Goal: Task Accomplishment & Management: Complete application form

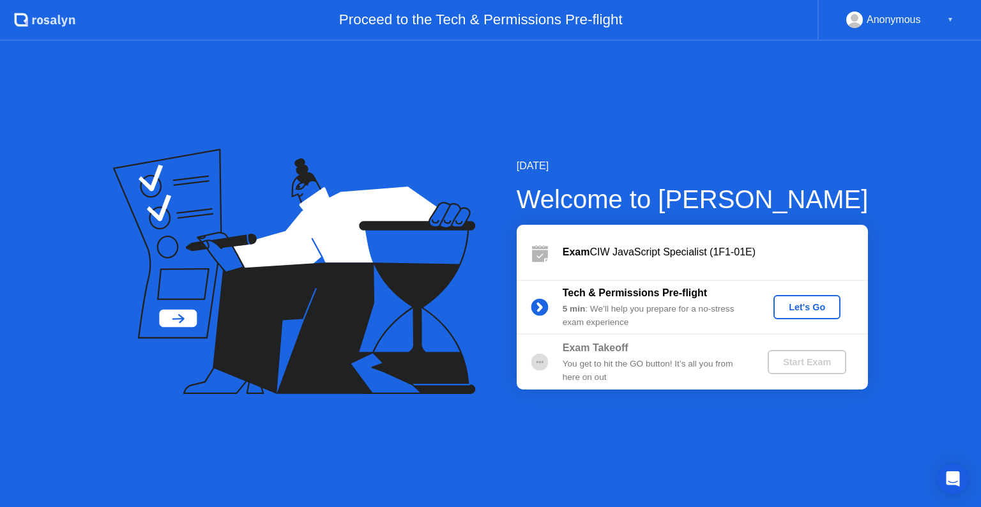
click at [799, 305] on div "Let's Go" at bounding box center [807, 307] width 57 height 10
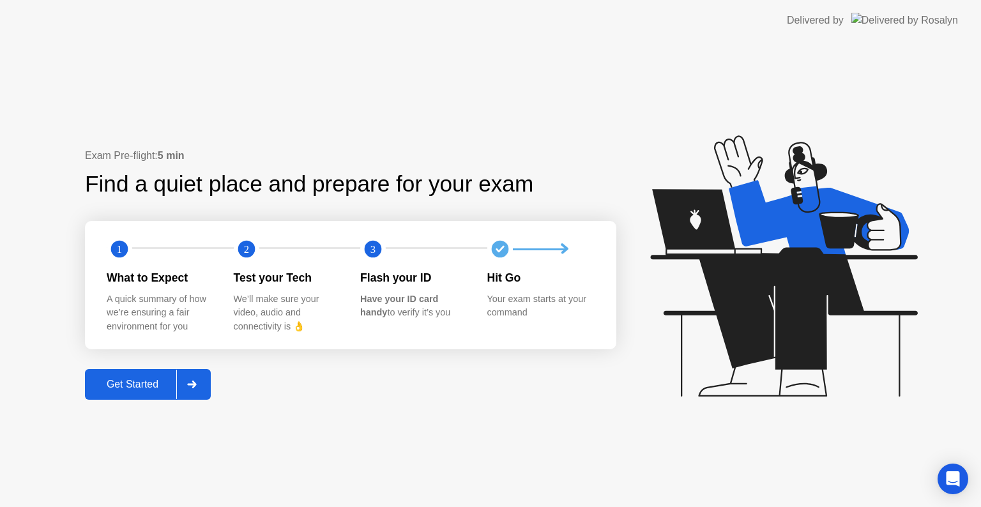
click at [142, 381] on div "Get Started" at bounding box center [133, 384] width 88 height 11
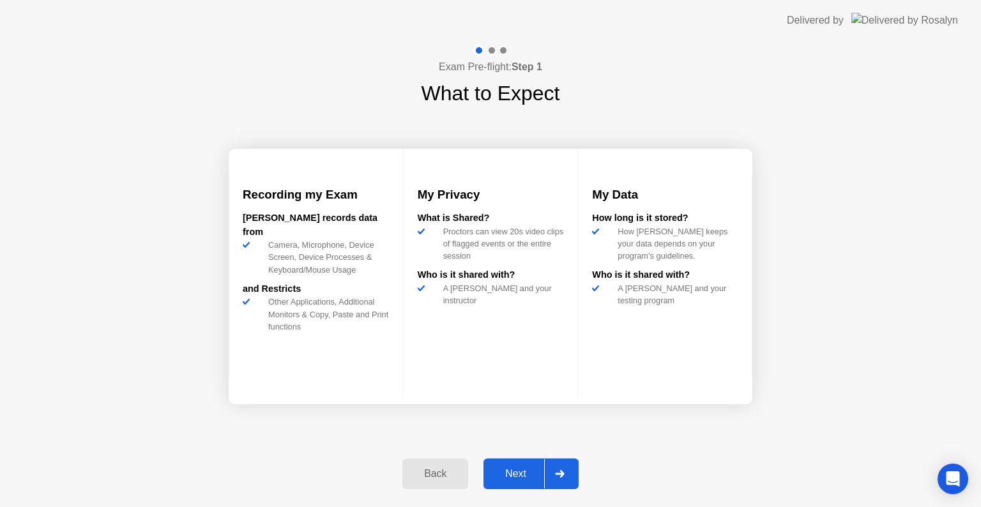
click at [515, 476] on div "Next" at bounding box center [515, 473] width 57 height 11
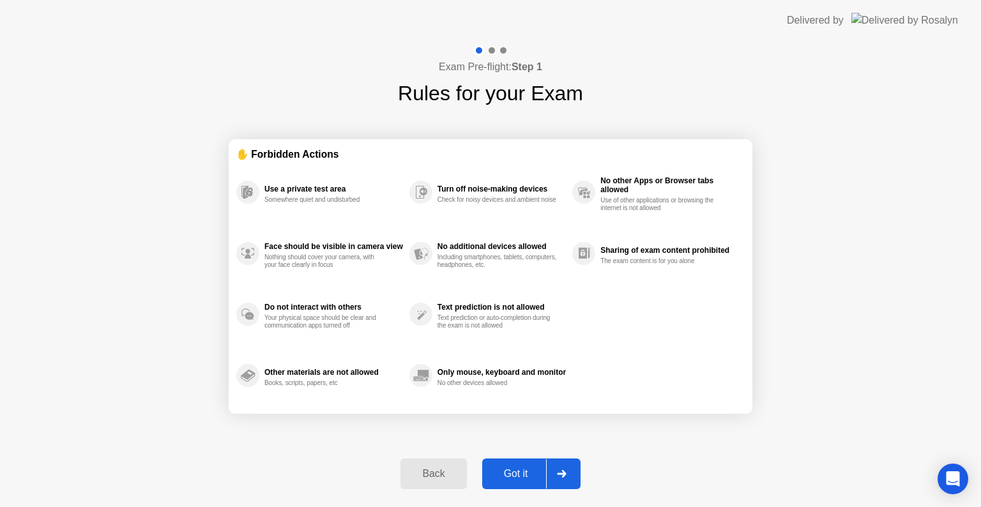
click at [518, 474] on div "Got it" at bounding box center [516, 473] width 60 height 11
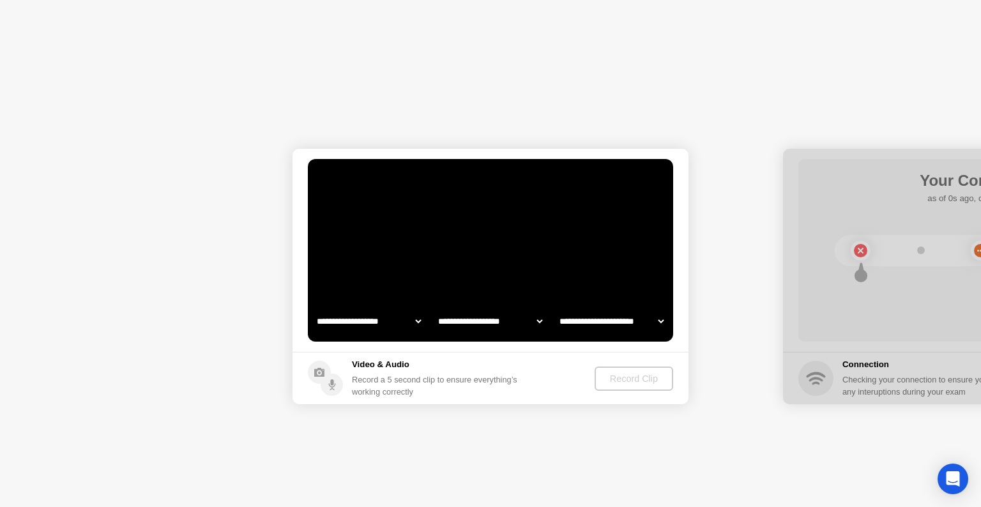
select select "**********"
select select "*******"
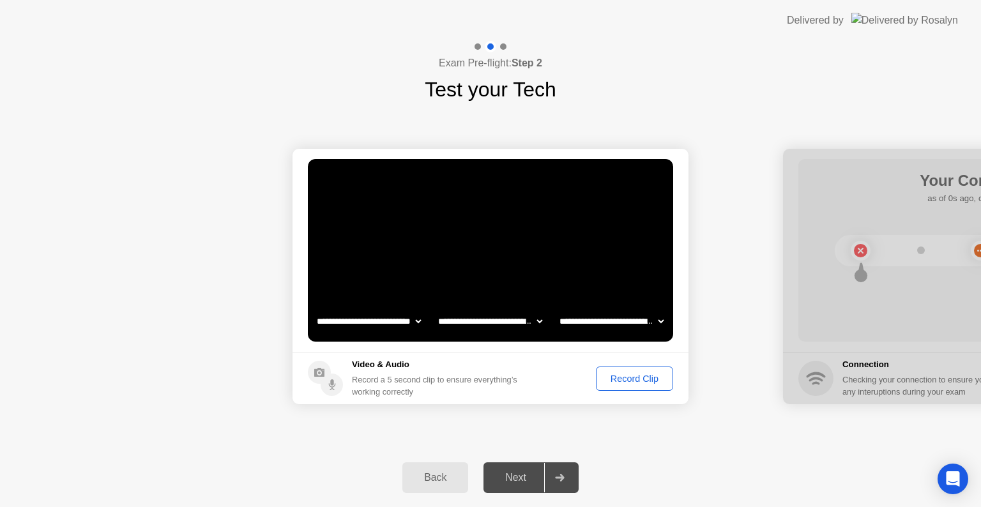
click at [640, 379] on div "Record Clip" at bounding box center [634, 379] width 68 height 10
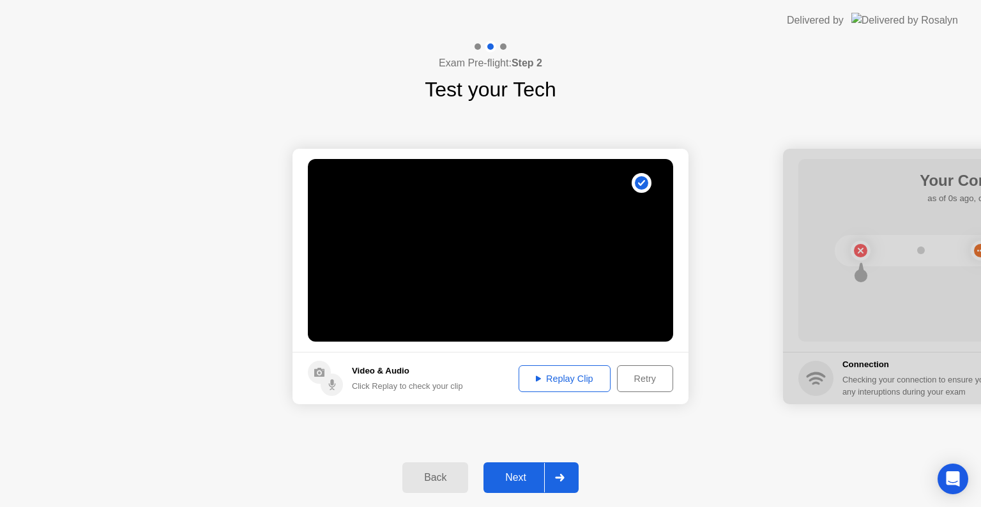
click at [563, 380] on div "Replay Clip" at bounding box center [564, 379] width 83 height 10
click at [538, 378] on icon at bounding box center [538, 379] width 5 height 6
click at [646, 381] on div "Retry" at bounding box center [645, 379] width 47 height 10
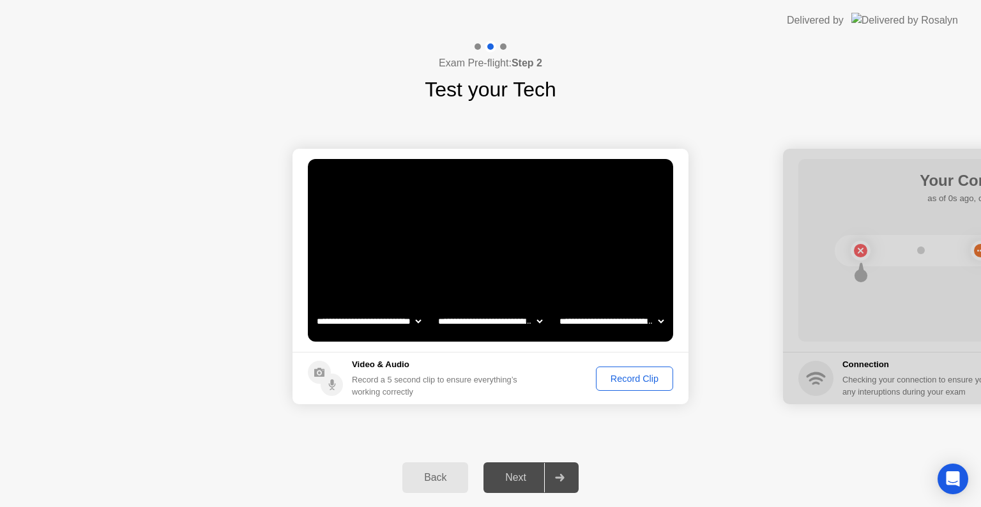
click at [622, 378] on div "Record Clip" at bounding box center [634, 379] width 68 height 10
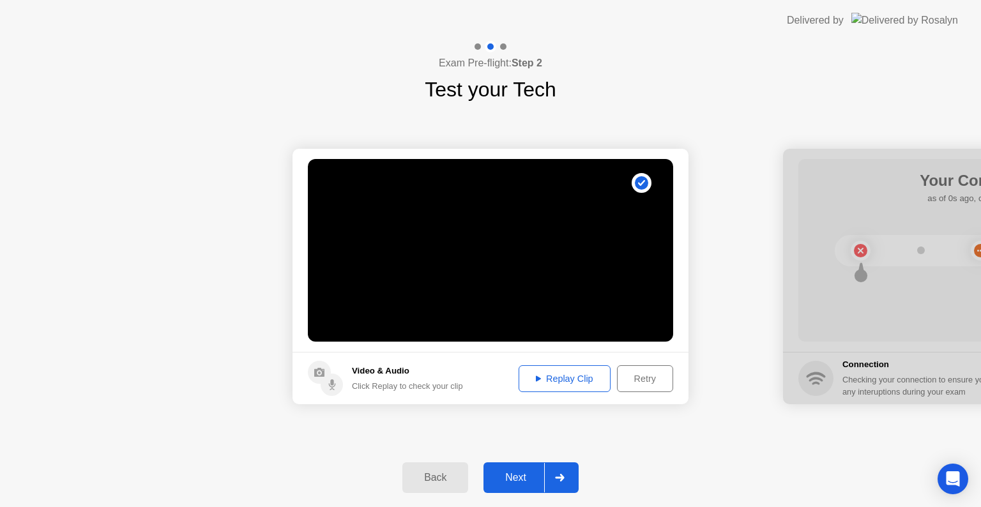
click at [565, 381] on div "Replay Clip" at bounding box center [564, 379] width 83 height 10
click at [513, 483] on div "Next" at bounding box center [515, 477] width 57 height 11
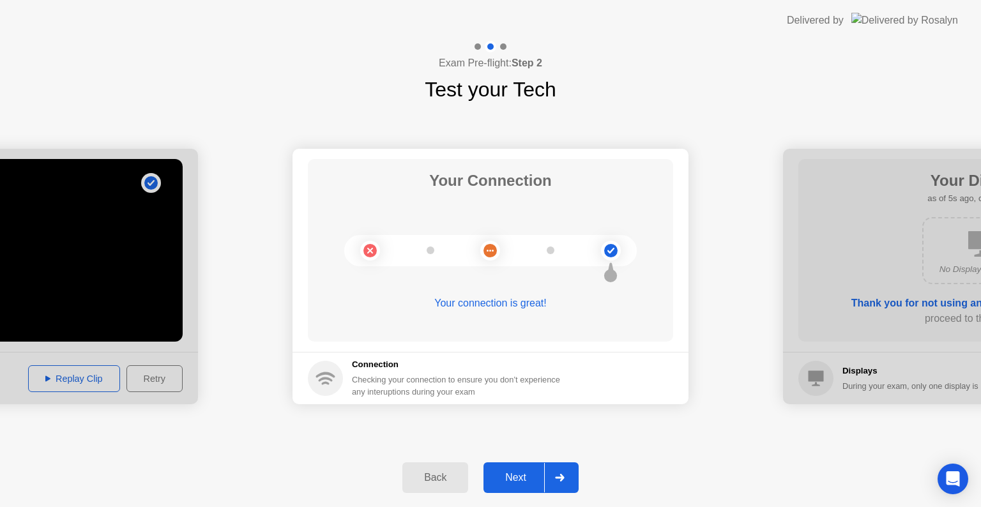
click at [513, 480] on div "Next" at bounding box center [515, 477] width 57 height 11
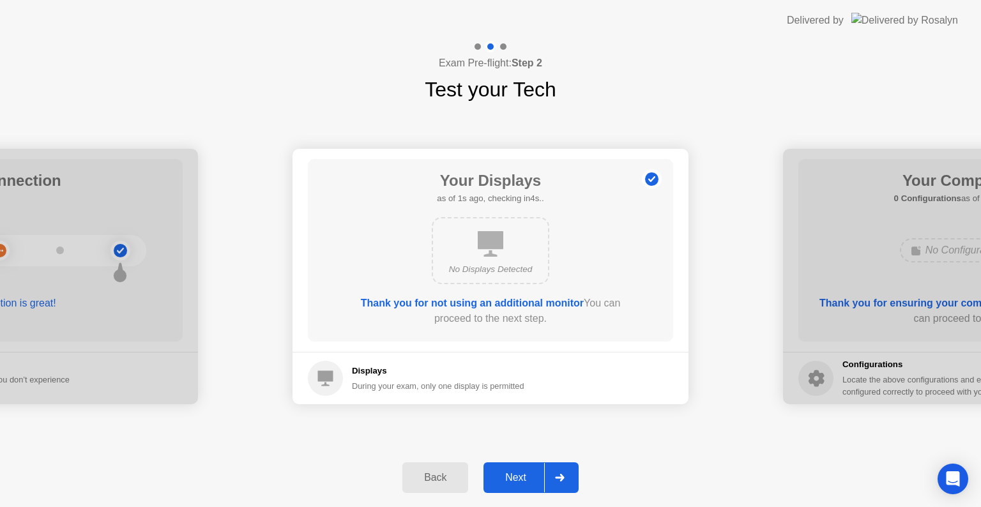
click at [517, 477] on div "Next" at bounding box center [515, 477] width 57 height 11
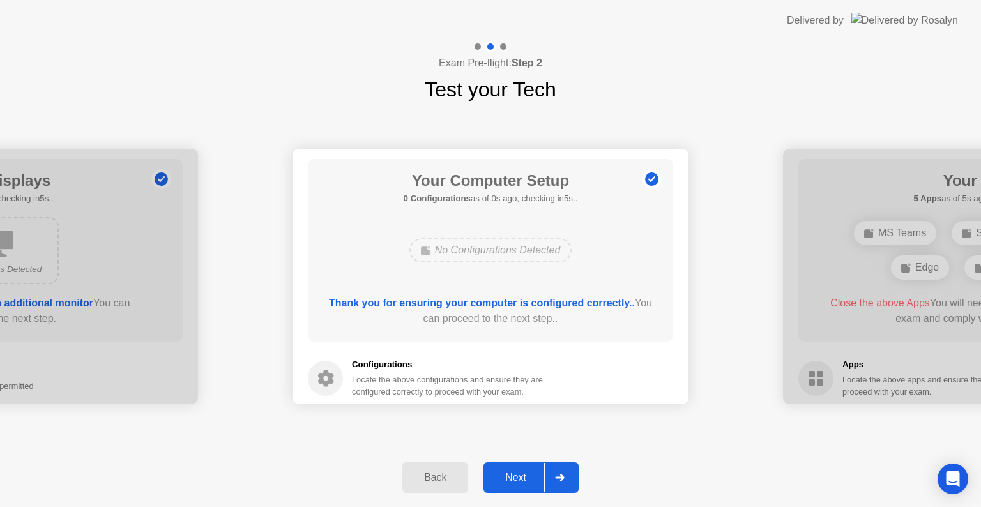
click at [517, 477] on div "Next" at bounding box center [515, 477] width 57 height 11
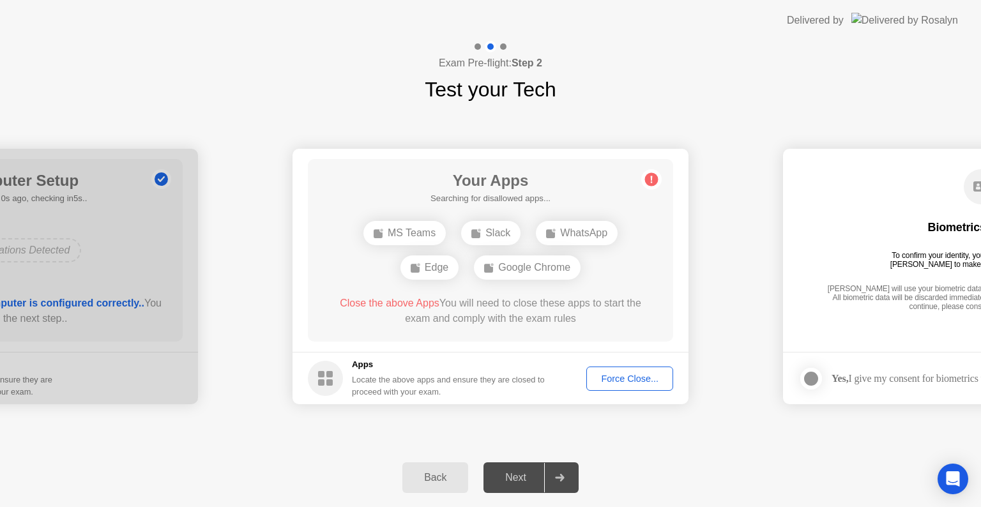
click at [626, 379] on div "Force Close..." at bounding box center [630, 379] width 78 height 10
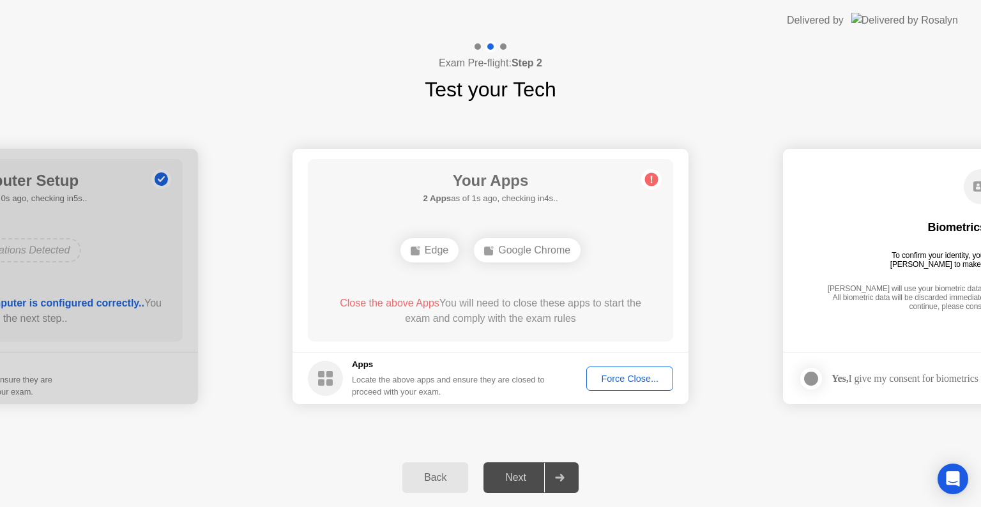
click at [517, 478] on div "Next" at bounding box center [515, 477] width 57 height 11
click at [515, 472] on div "Next" at bounding box center [515, 477] width 57 height 11
click at [643, 376] on div "Force Close..." at bounding box center [630, 379] width 78 height 10
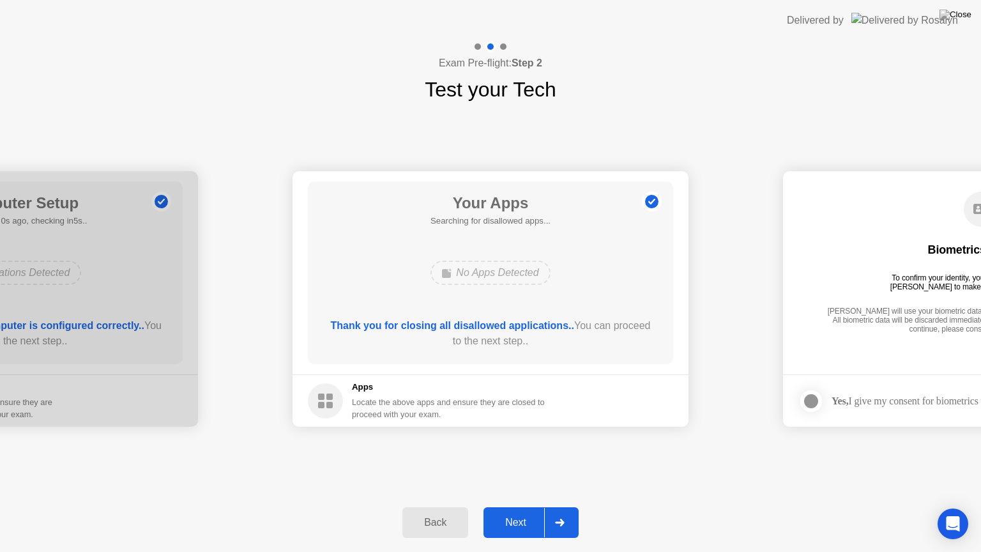
click at [523, 507] on div "Next" at bounding box center [515, 522] width 57 height 11
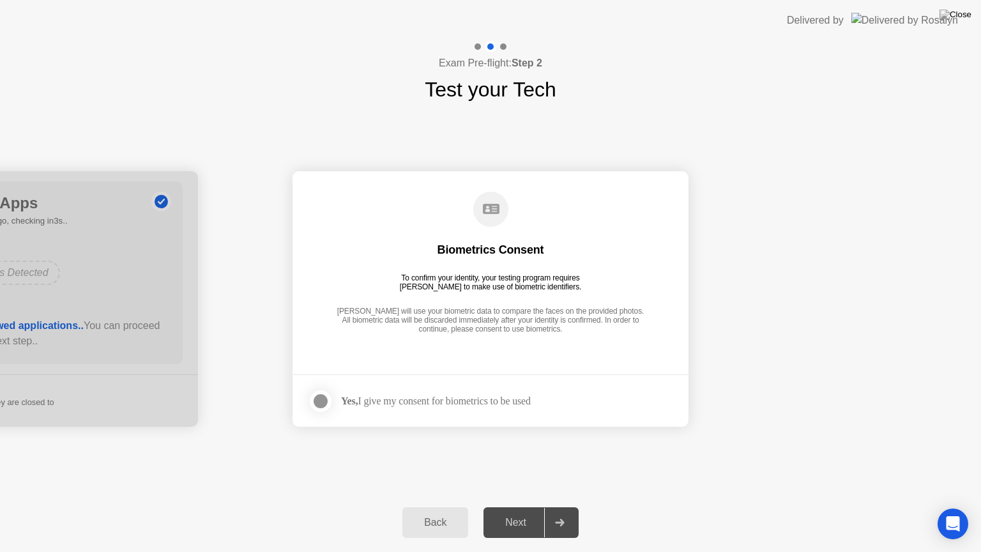
click at [313, 401] on div at bounding box center [320, 400] width 15 height 15
click at [511, 507] on div "Next" at bounding box center [515, 522] width 57 height 11
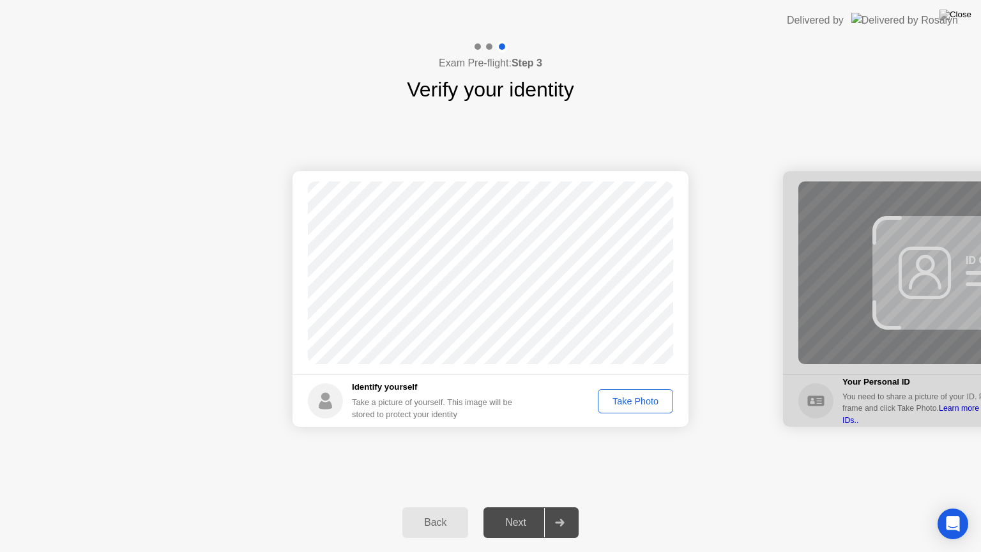
click at [626, 404] on div "Take Photo" at bounding box center [635, 401] width 66 height 10
click at [508, 507] on div "Next" at bounding box center [515, 522] width 57 height 11
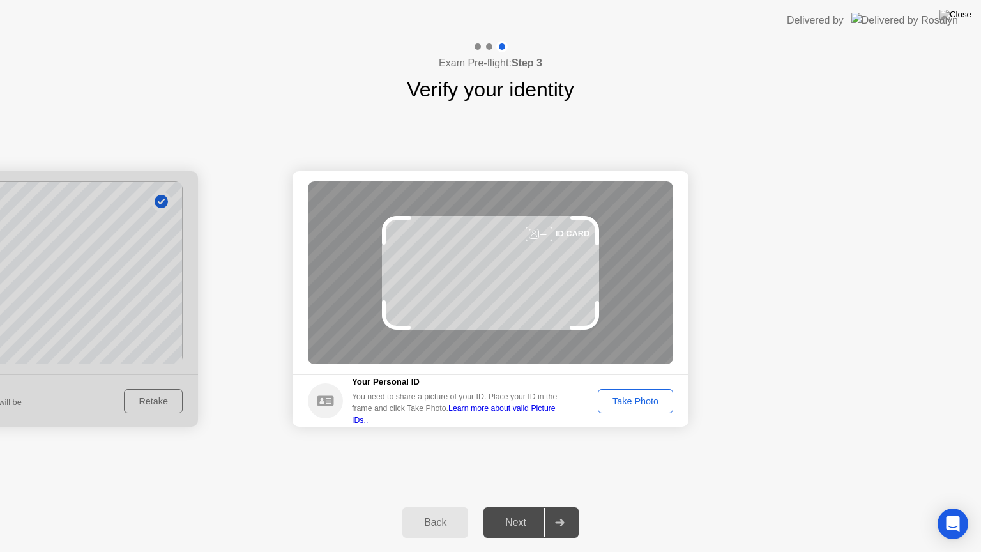
click at [627, 404] on div "Take Photo" at bounding box center [635, 401] width 66 height 10
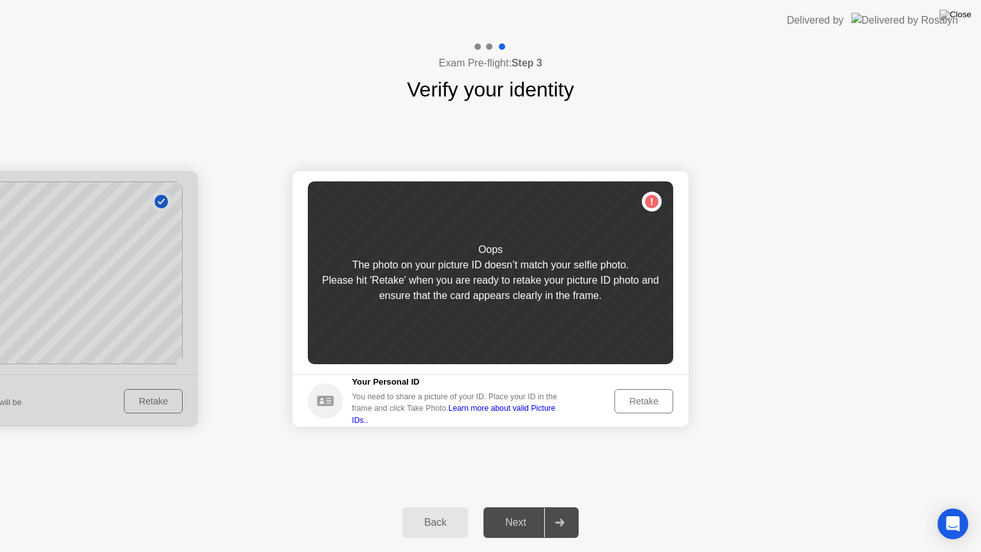
click at [639, 401] on div "Retake" at bounding box center [644, 401] width 50 height 10
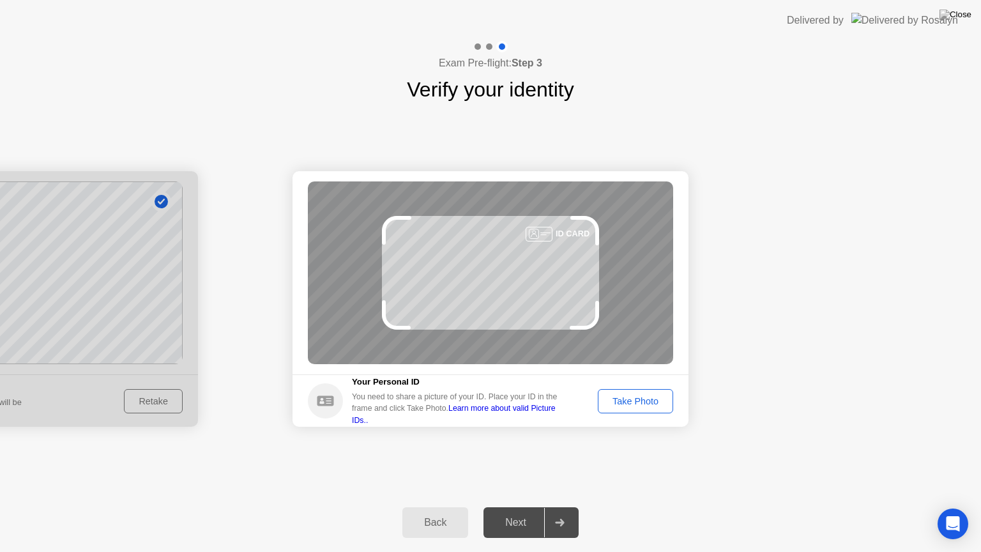
click at [639, 402] on div "Take Photo" at bounding box center [635, 401] width 66 height 10
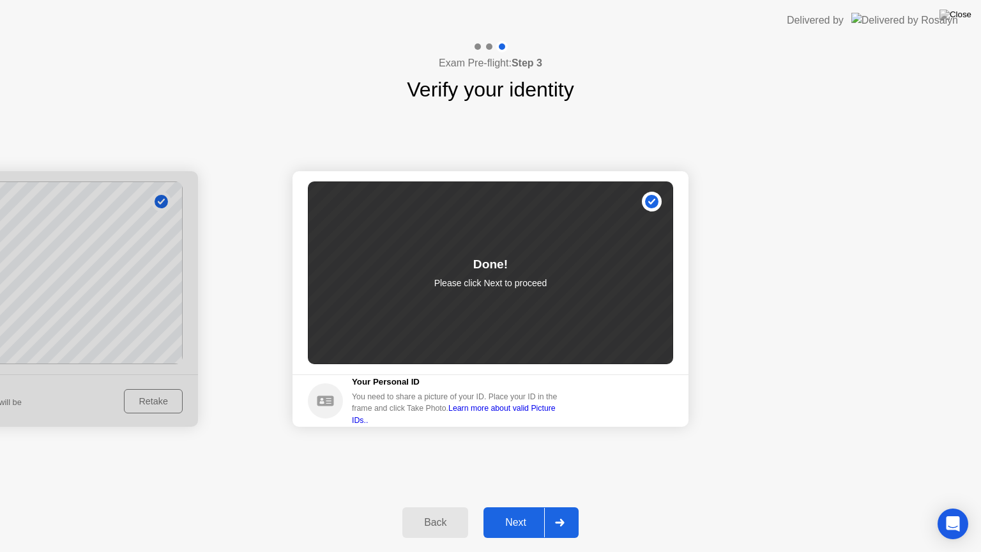
click at [505, 507] on div "Next" at bounding box center [515, 522] width 57 height 11
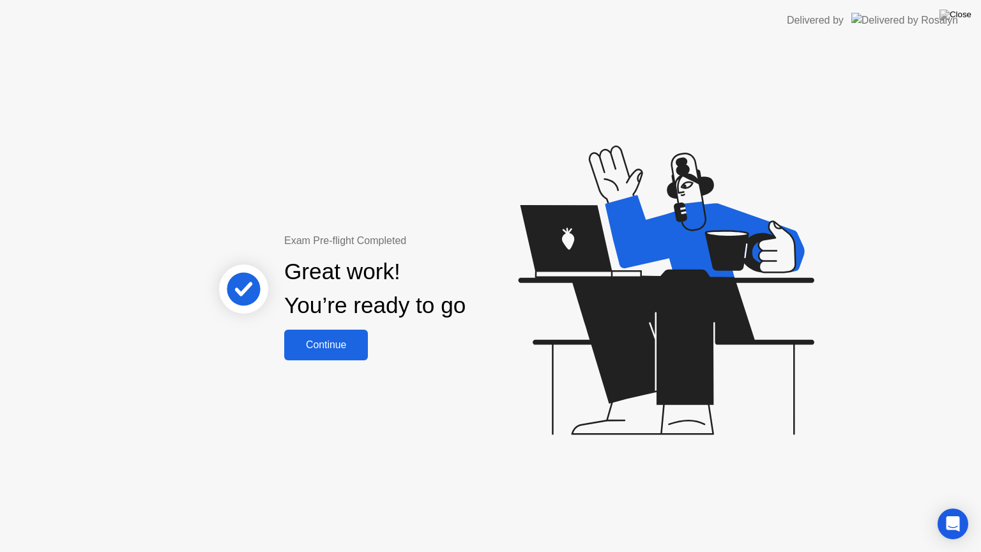
click at [331, 345] on div "Continue" at bounding box center [326, 344] width 76 height 11
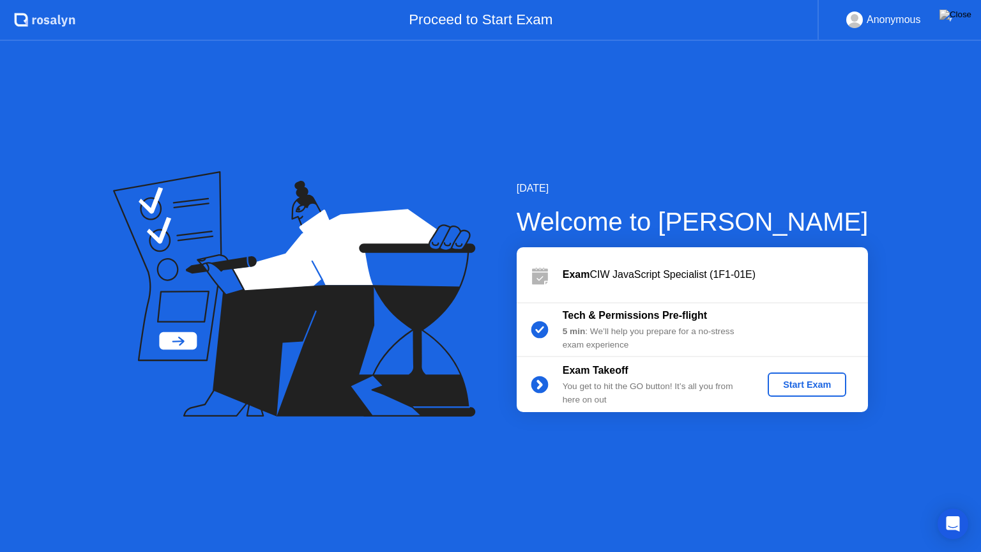
click at [795, 379] on div "Start Exam" at bounding box center [807, 384] width 68 height 10
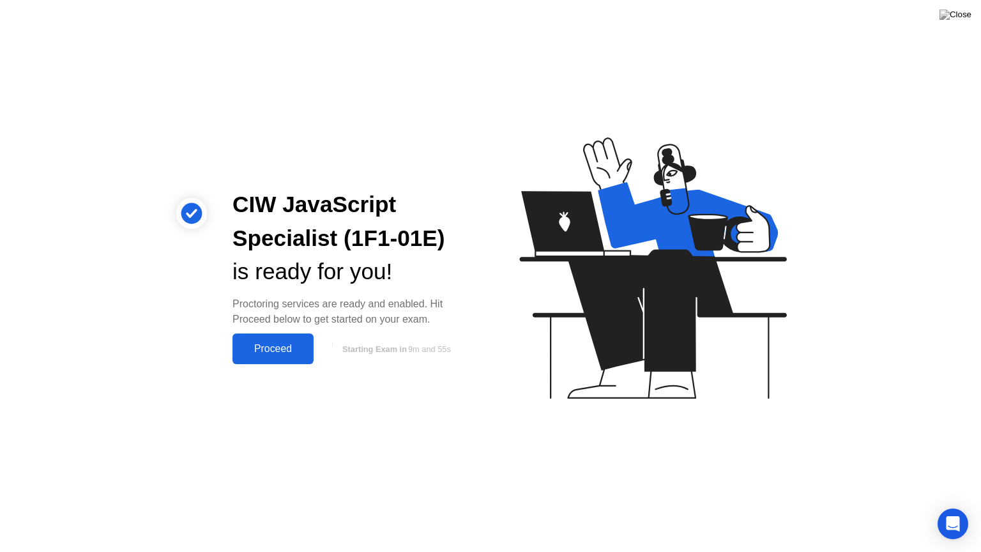
click at [271, 353] on div "Proceed" at bounding box center [272, 348] width 73 height 11
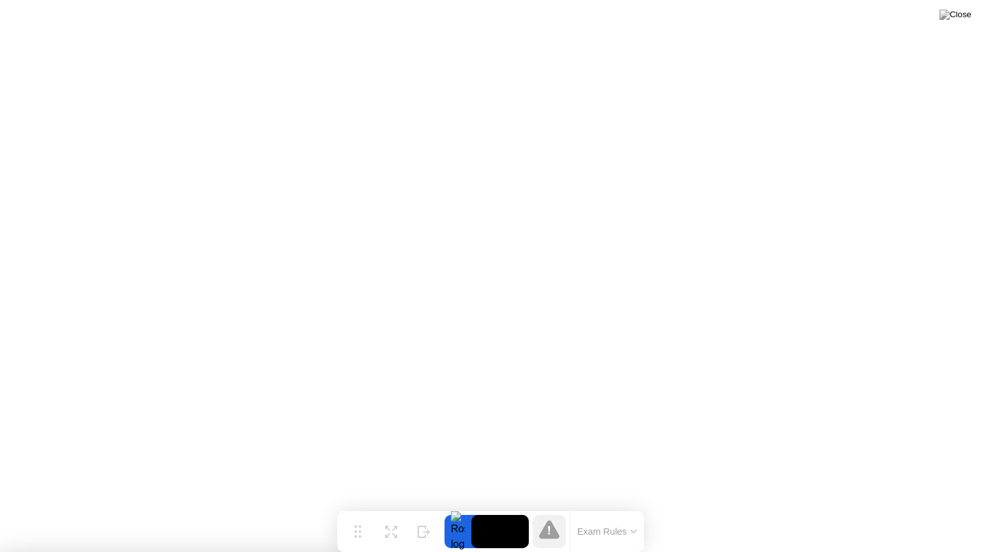
click at [462, 507] on div at bounding box center [490, 552] width 981 height 0
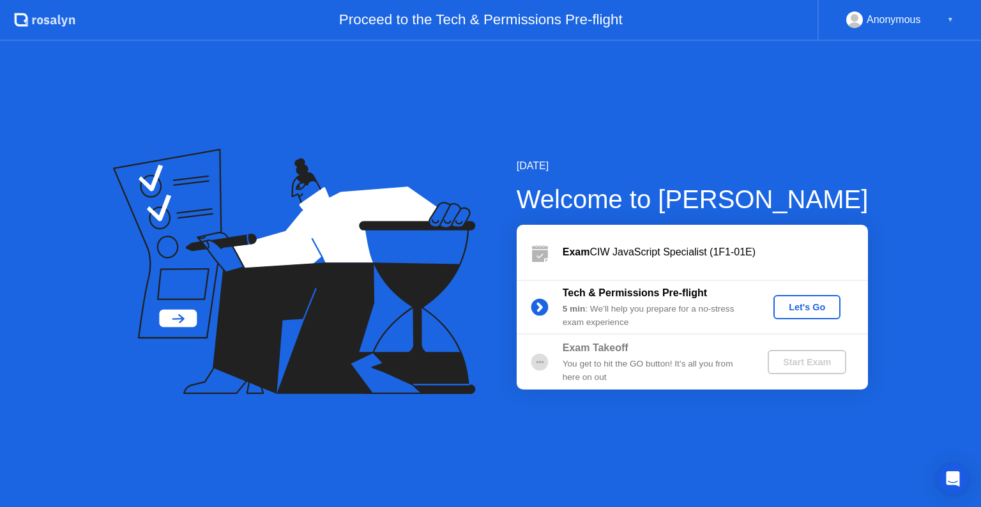
click at [800, 307] on div "Let's Go" at bounding box center [807, 307] width 57 height 10
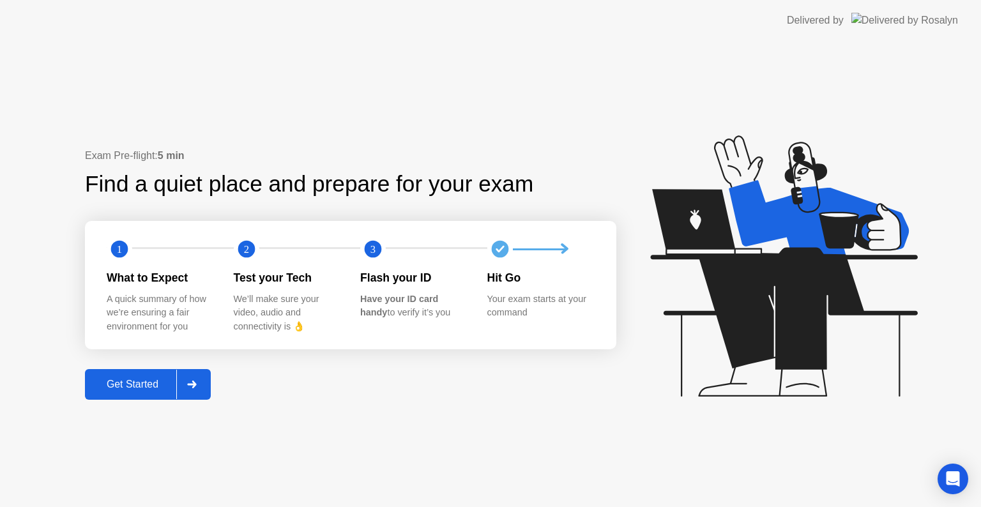
click at [148, 390] on div "Get Started" at bounding box center [133, 384] width 88 height 11
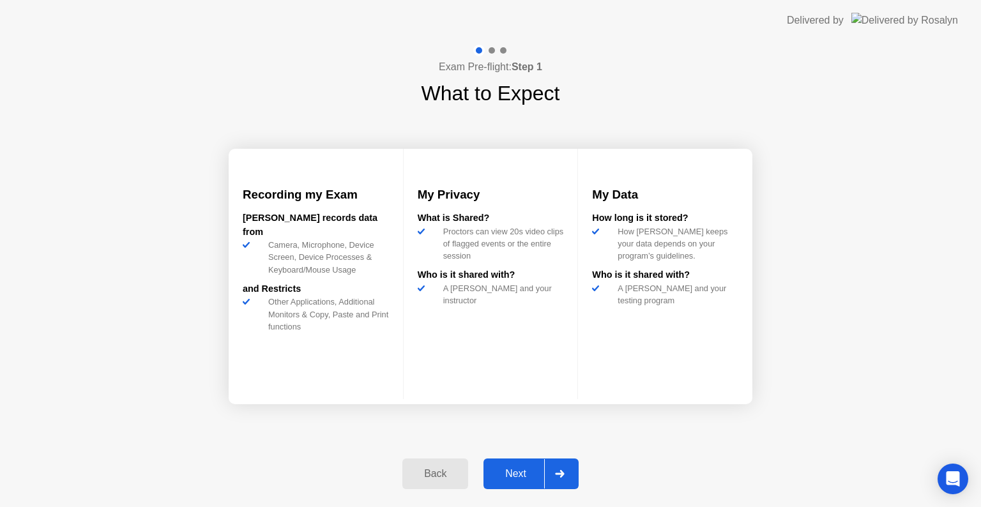
click at [511, 469] on div "Next" at bounding box center [515, 473] width 57 height 11
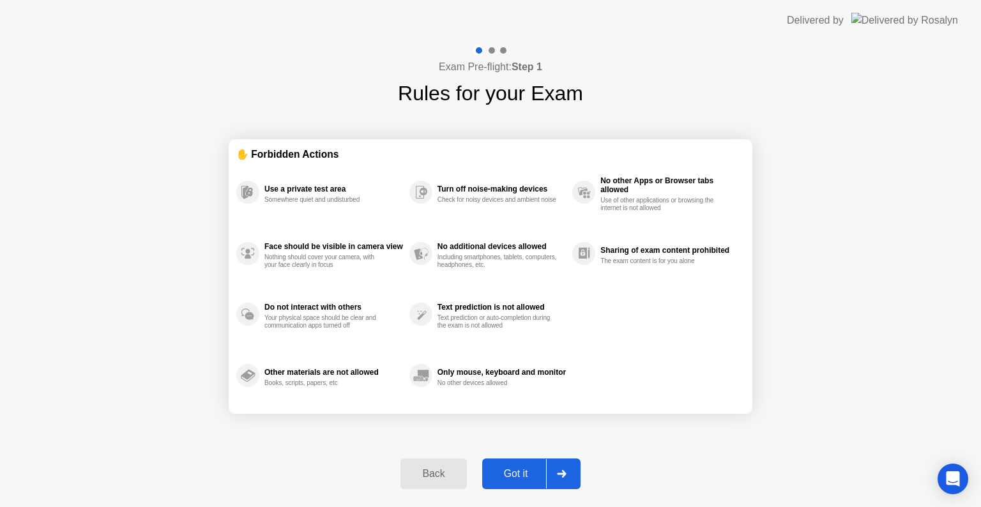
click at [522, 474] on div "Got it" at bounding box center [516, 473] width 60 height 11
select select "**********"
select select "*******"
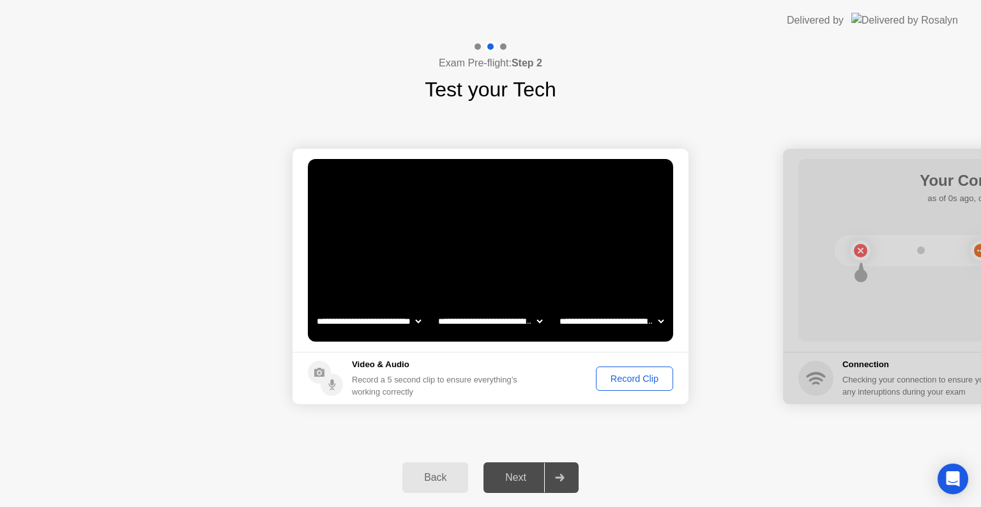
drag, startPoint x: 523, startPoint y: 478, endPoint x: 626, endPoint y: 381, distance: 141.4
click at [626, 381] on div "**********" at bounding box center [490, 274] width 981 height 466
click at [618, 378] on div "Record Clip" at bounding box center [634, 379] width 68 height 10
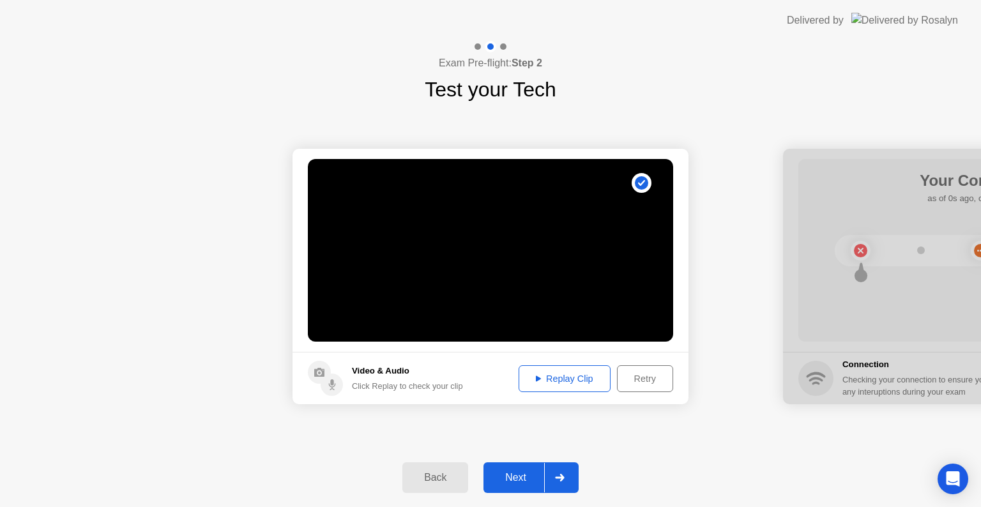
click at [522, 482] on div "Next" at bounding box center [515, 477] width 57 height 11
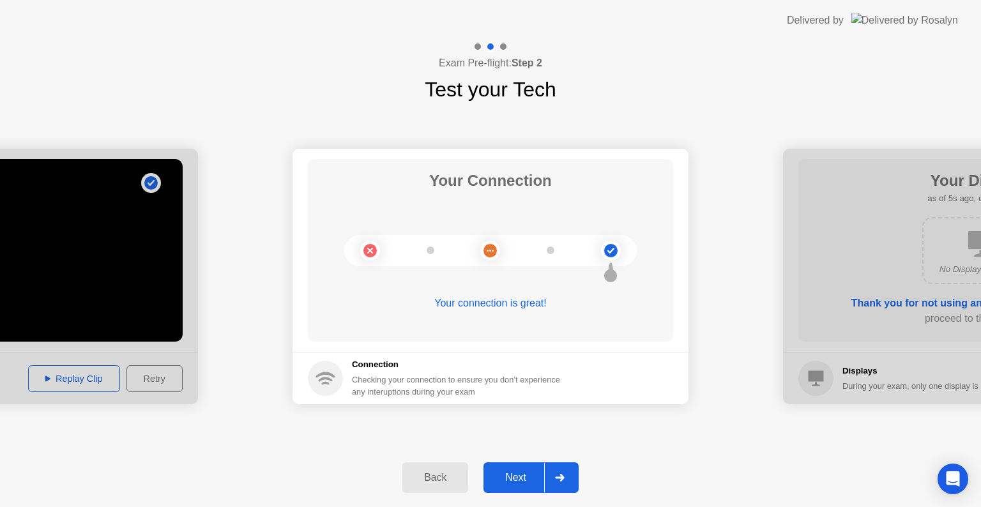
click at [519, 473] on div "Next" at bounding box center [515, 477] width 57 height 11
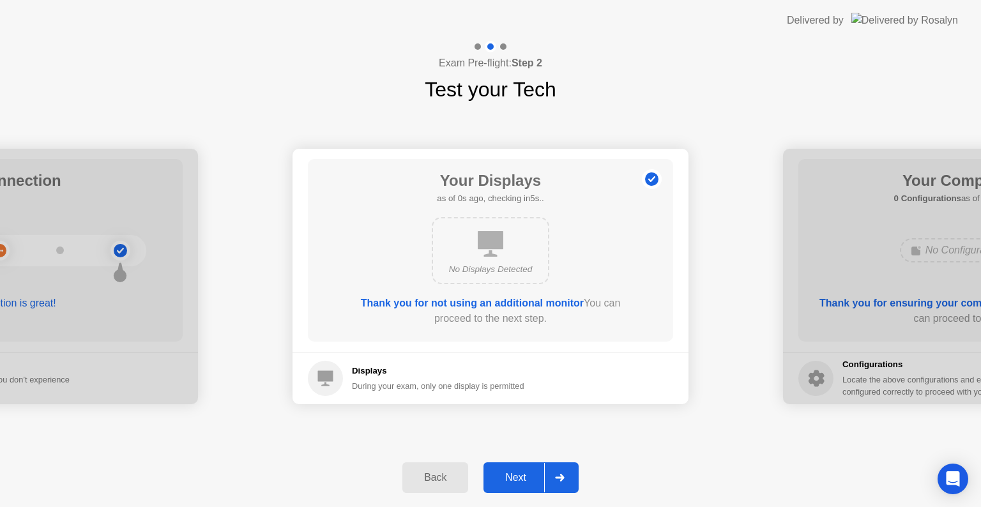
click at [519, 476] on div "Next" at bounding box center [515, 477] width 57 height 11
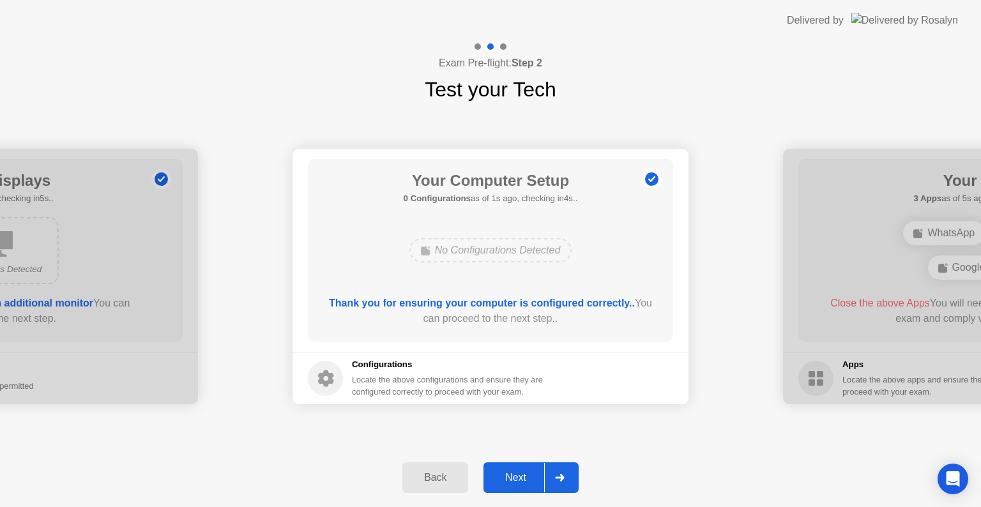
click at [519, 476] on div "Next" at bounding box center [515, 477] width 57 height 11
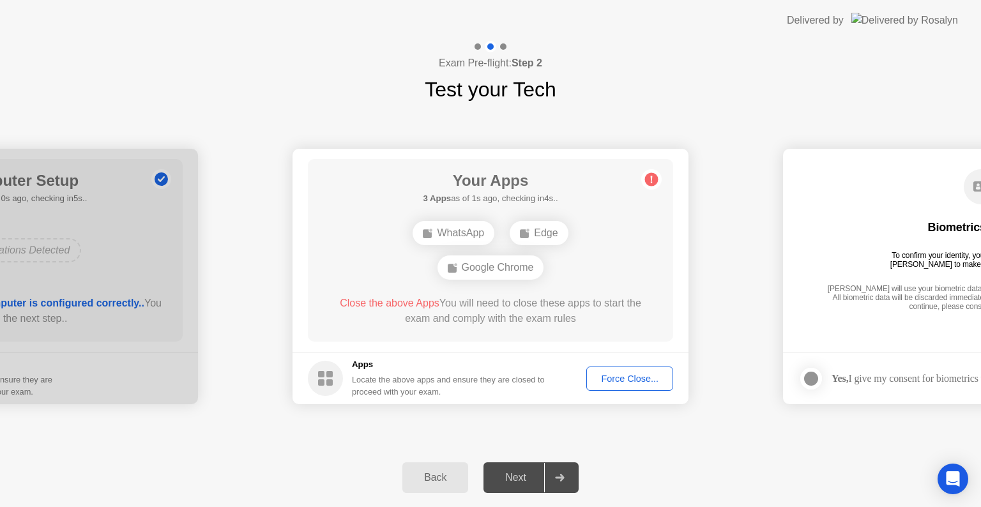
click at [644, 383] on div "Force Close..." at bounding box center [630, 379] width 78 height 10
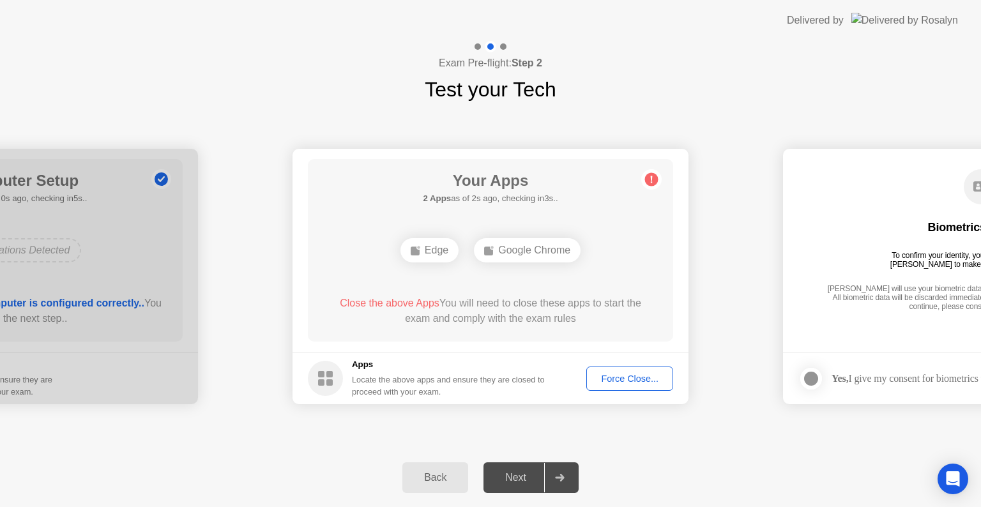
click at [622, 379] on div "Force Close..." at bounding box center [630, 379] width 78 height 10
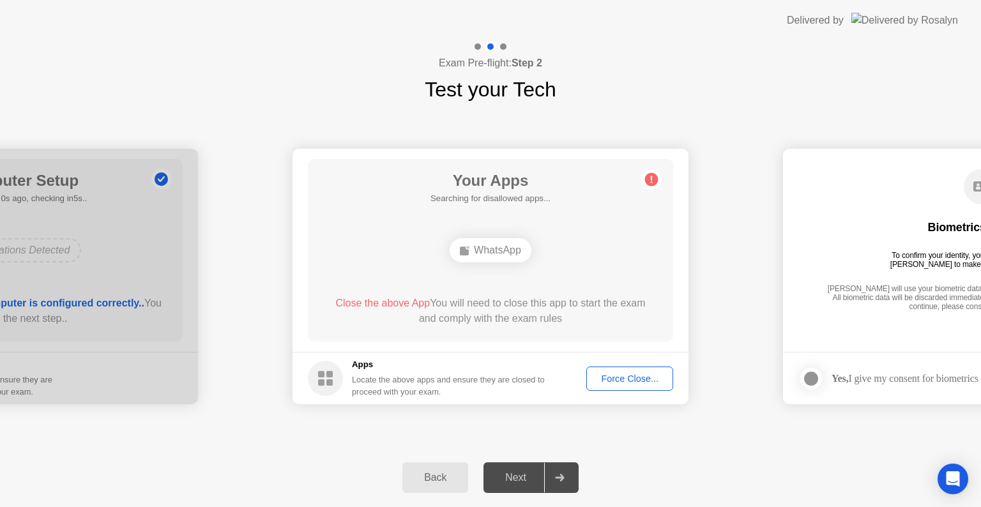
click at [606, 380] on div "Force Close..." at bounding box center [630, 379] width 78 height 10
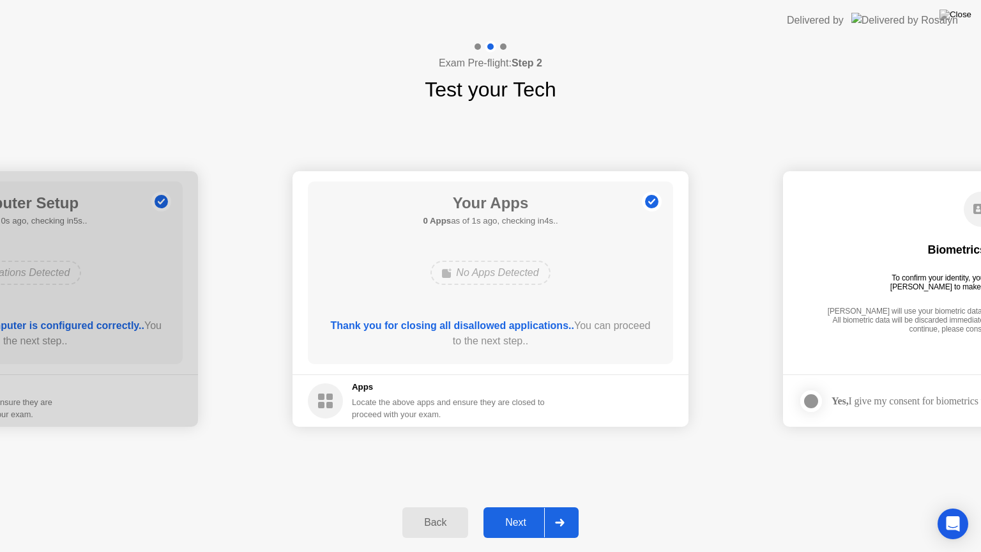
click at [509, 507] on div "Next" at bounding box center [515, 522] width 57 height 11
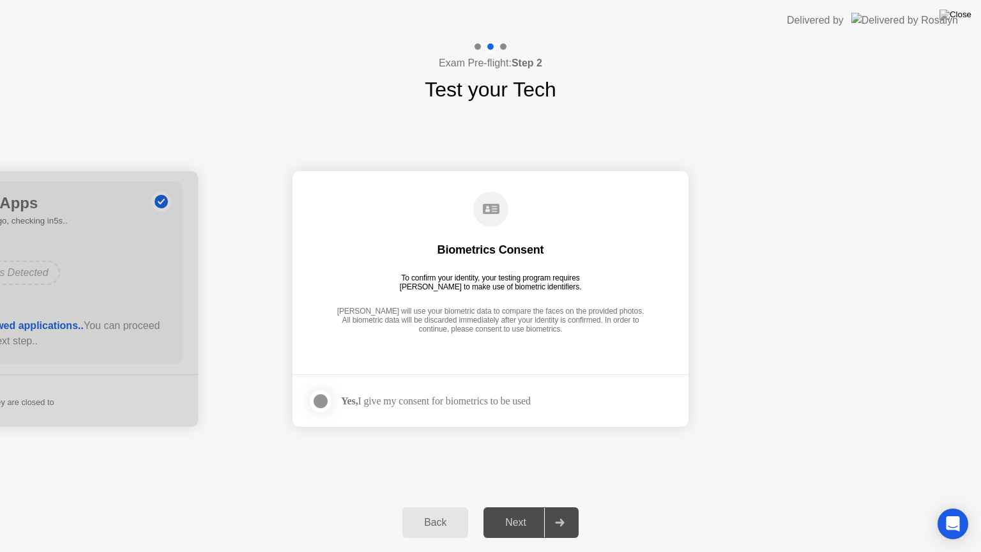
click at [509, 507] on div "Next" at bounding box center [515, 522] width 57 height 11
click at [521, 507] on div "Next" at bounding box center [515, 522] width 57 height 11
click at [325, 396] on div at bounding box center [320, 400] width 15 height 15
click at [519, 507] on div "Next" at bounding box center [515, 522] width 57 height 11
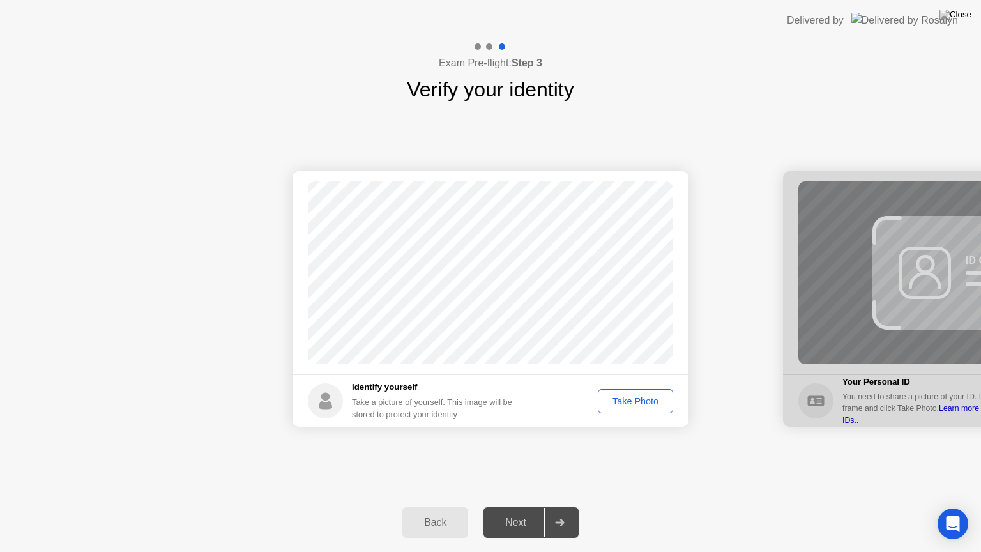
click at [627, 402] on div "Take Photo" at bounding box center [635, 401] width 66 height 10
click at [508, 507] on div "Next" at bounding box center [515, 522] width 57 height 11
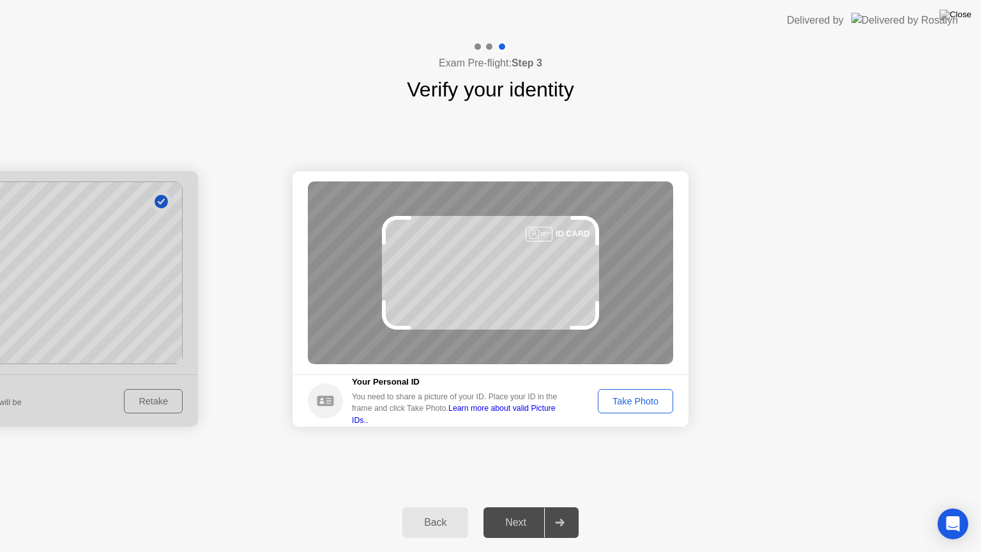
click at [620, 401] on div "Take Photo" at bounding box center [635, 401] width 66 height 10
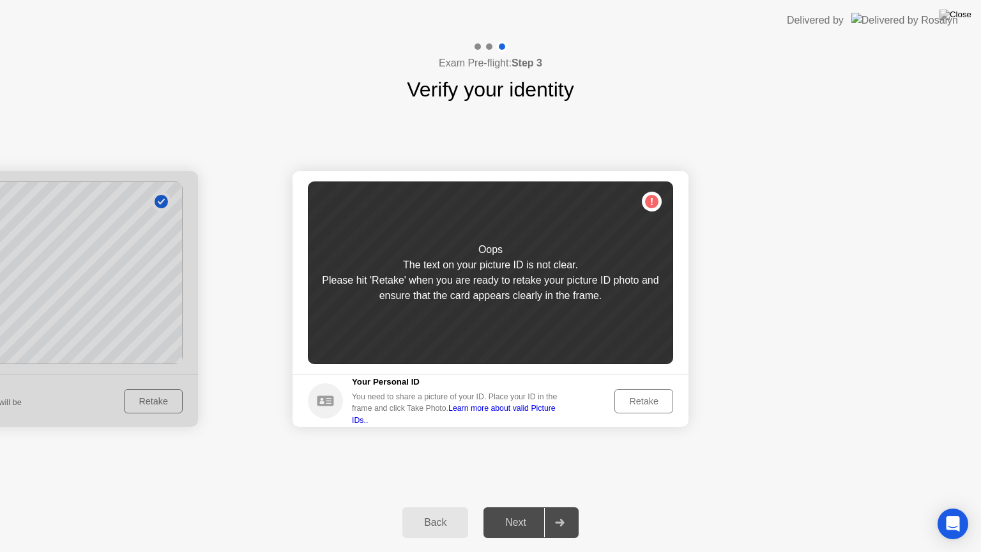
click at [650, 403] on div "Retake" at bounding box center [644, 401] width 50 height 10
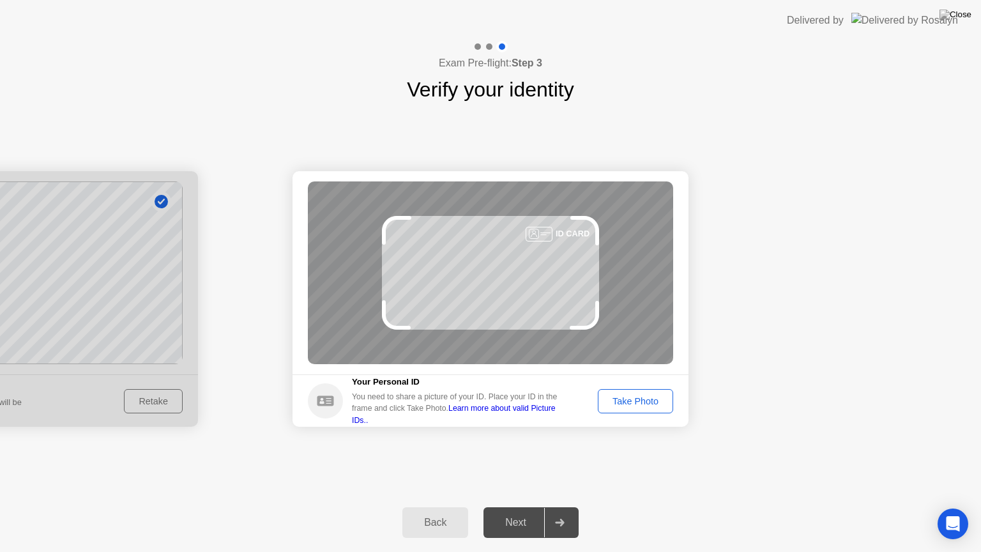
click at [630, 403] on div "Take Photo" at bounding box center [635, 401] width 66 height 10
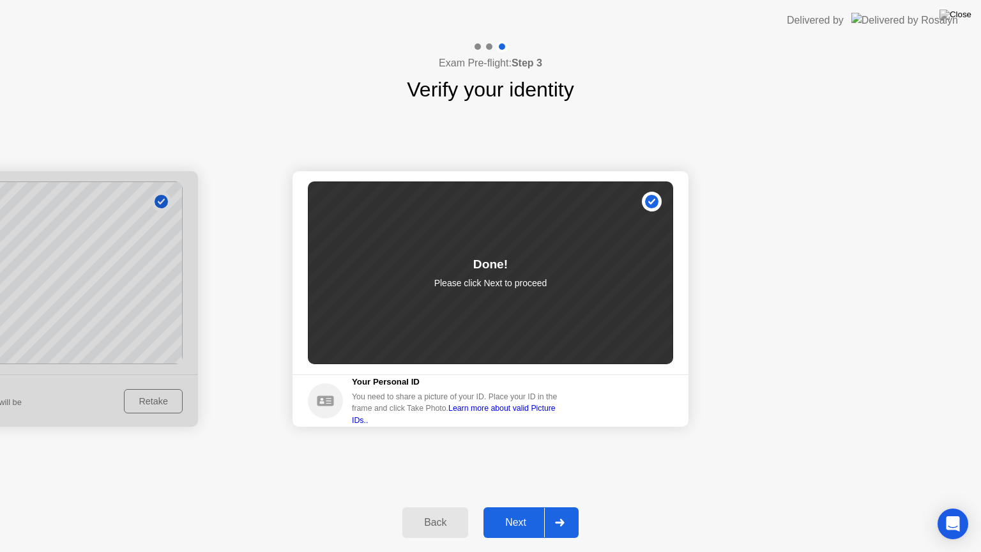
click at [523, 507] on div "Next" at bounding box center [515, 522] width 57 height 11
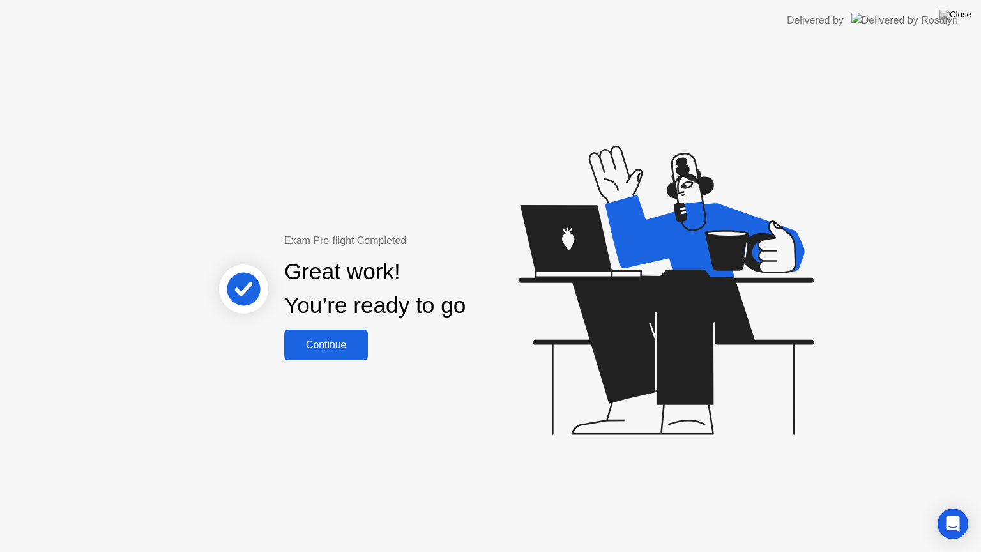
click at [337, 335] on button "Continue" at bounding box center [326, 345] width 84 height 31
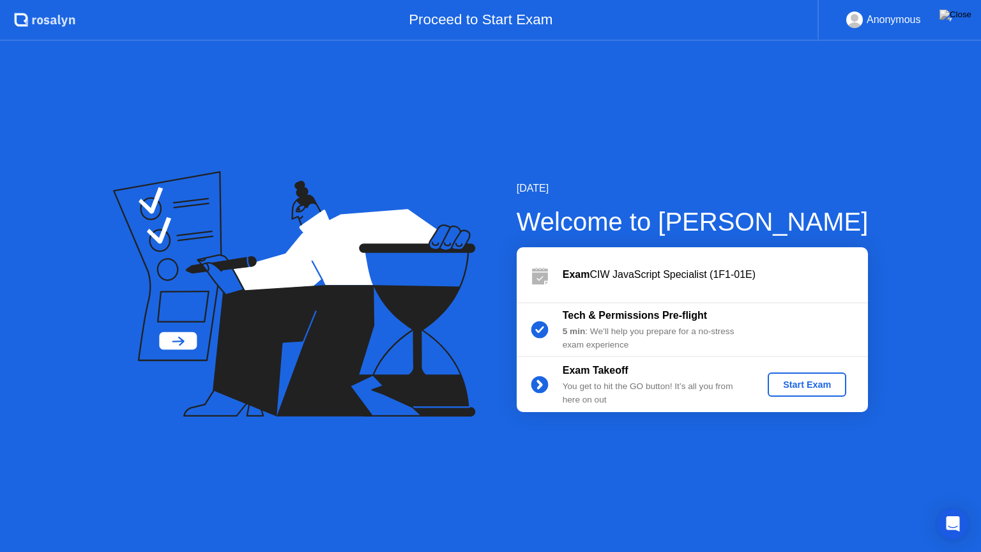
click at [808, 383] on div "Start Exam" at bounding box center [807, 384] width 68 height 10
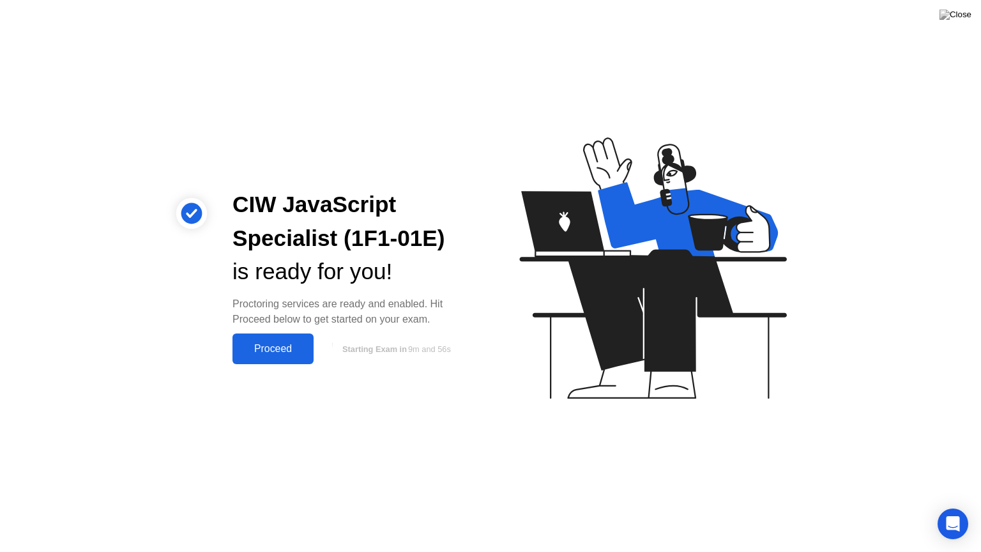
click at [271, 355] on div "Proceed" at bounding box center [272, 348] width 73 height 11
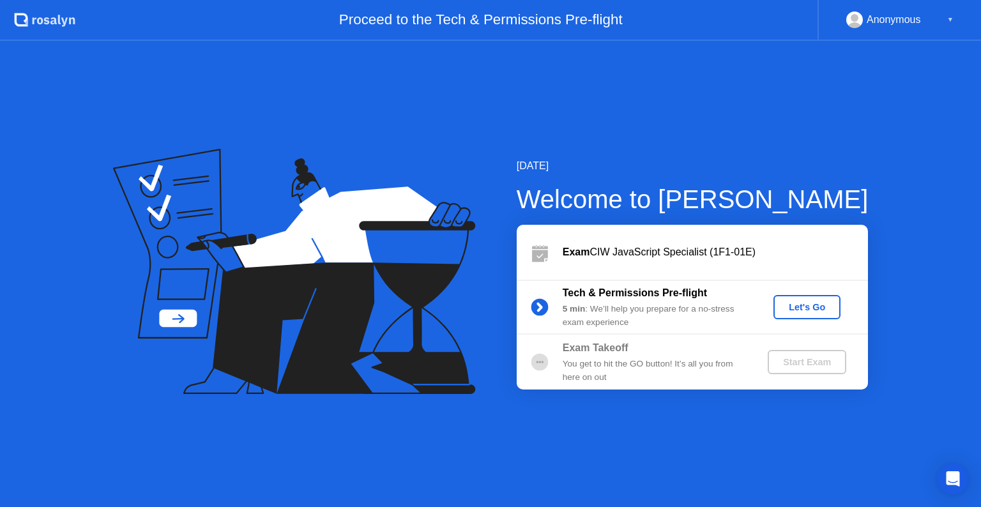
click at [800, 311] on div "Let's Go" at bounding box center [807, 307] width 57 height 10
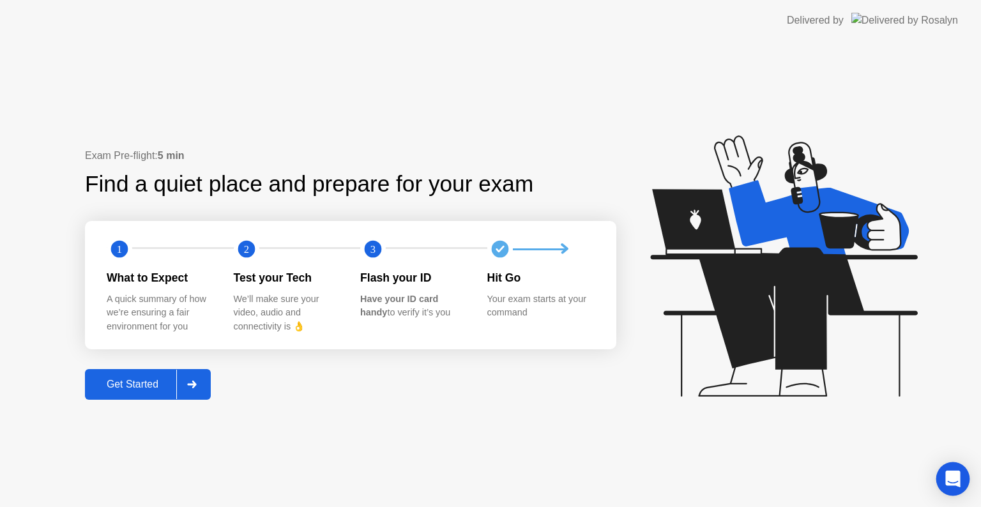
click at [956, 469] on div "Open Intercom Messenger" at bounding box center [953, 479] width 34 height 34
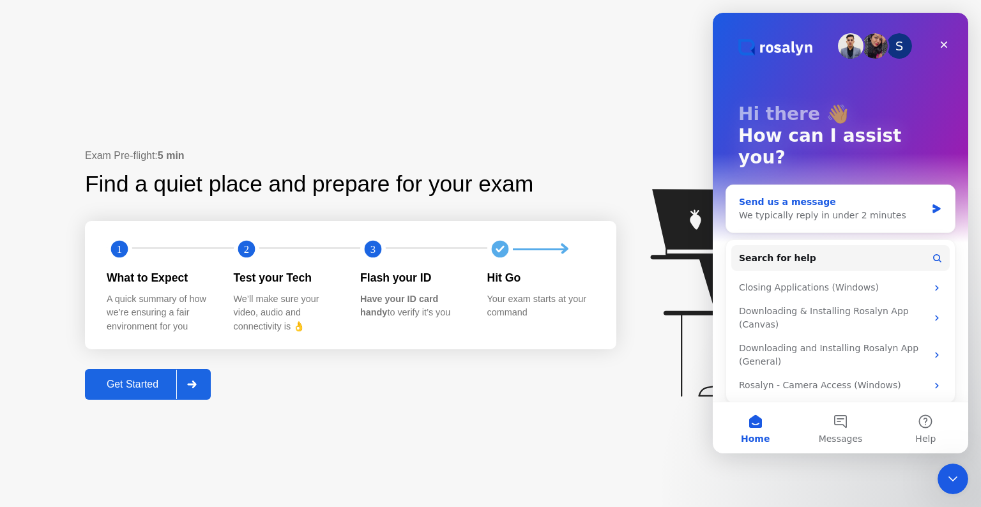
click at [775, 209] on div "We typically reply in under 2 minutes" at bounding box center [832, 215] width 187 height 13
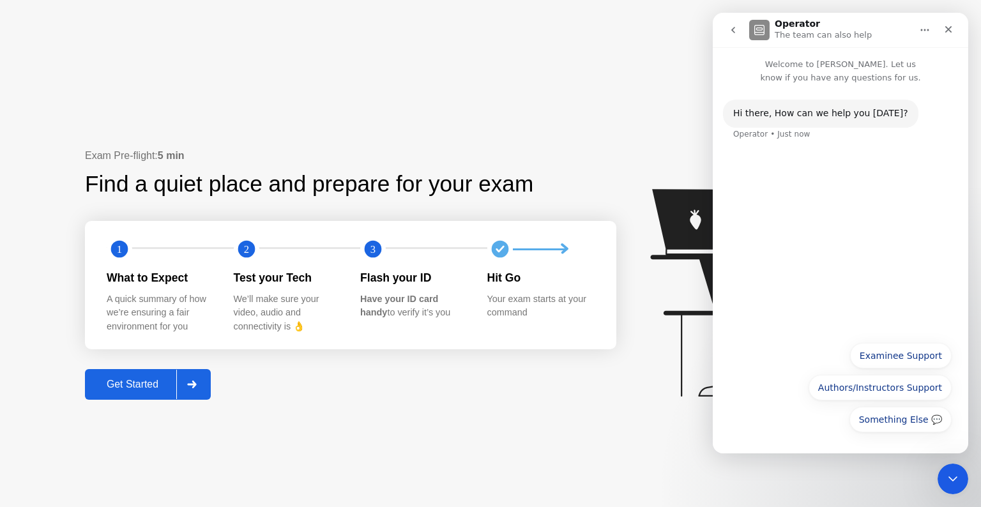
click at [774, 417] on div "Something Else 💬 Examinee Support Authors/Instructors Support Something Else 💬" at bounding box center [840, 391] width 222 height 96
click at [772, 432] on div "Something Else 💬 Examinee Support Authors/Instructors Support Something Else 💬" at bounding box center [840, 391] width 222 height 96
click at [867, 309] on div "Hi ​there, How can we help you today? Operator • Just now" at bounding box center [841, 209] width 256 height 250
click at [775, 145] on div "Hi ​there, How can we help you today? Operator • Just now" at bounding box center [840, 128] width 235 height 56
click at [790, 135] on div "Operator • Just now" at bounding box center [771, 134] width 77 height 8
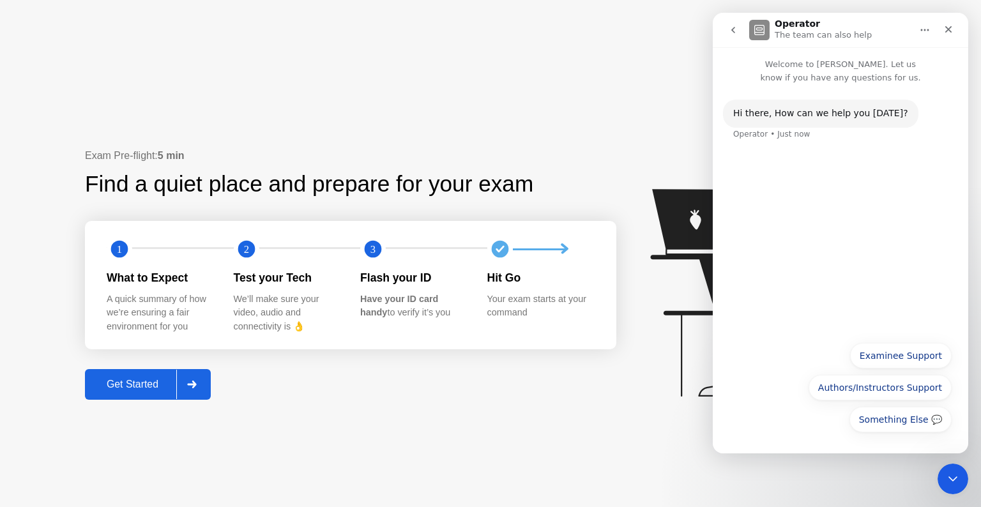
click at [790, 135] on div "Operator • Just now" at bounding box center [771, 134] width 77 height 8
click at [867, 379] on button "Authors/Instructors Support" at bounding box center [880, 388] width 143 height 26
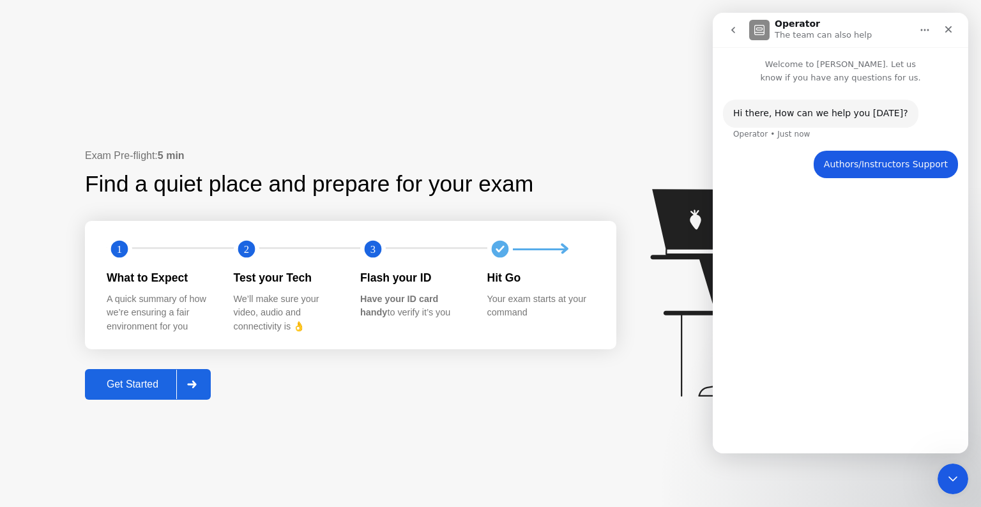
click at [813, 376] on div "Hi ​there, How can we help you today? Operator • Just now Authors/Instructors S…" at bounding box center [841, 263] width 256 height 358
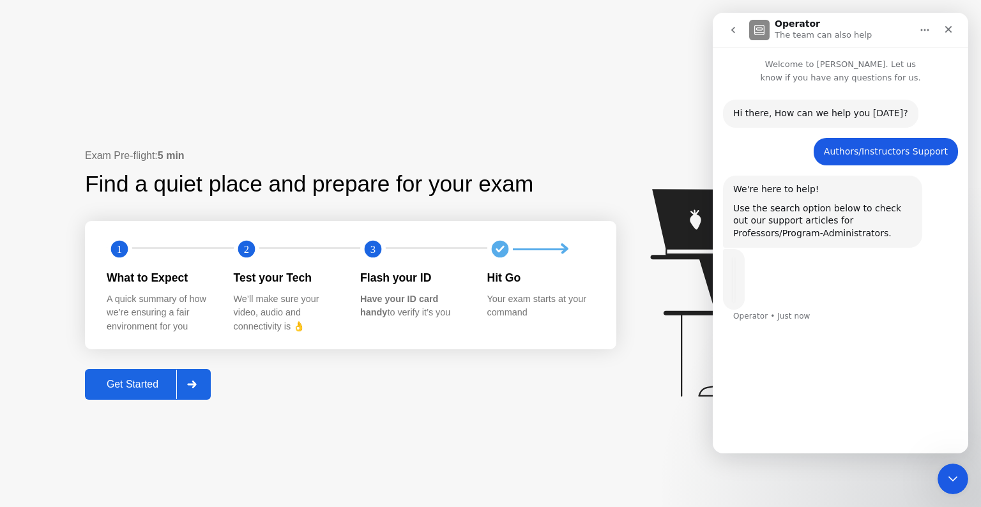
click at [781, 215] on div "Use the search option below to check out our support articles for Professors/Pr…" at bounding box center [822, 221] width 179 height 38
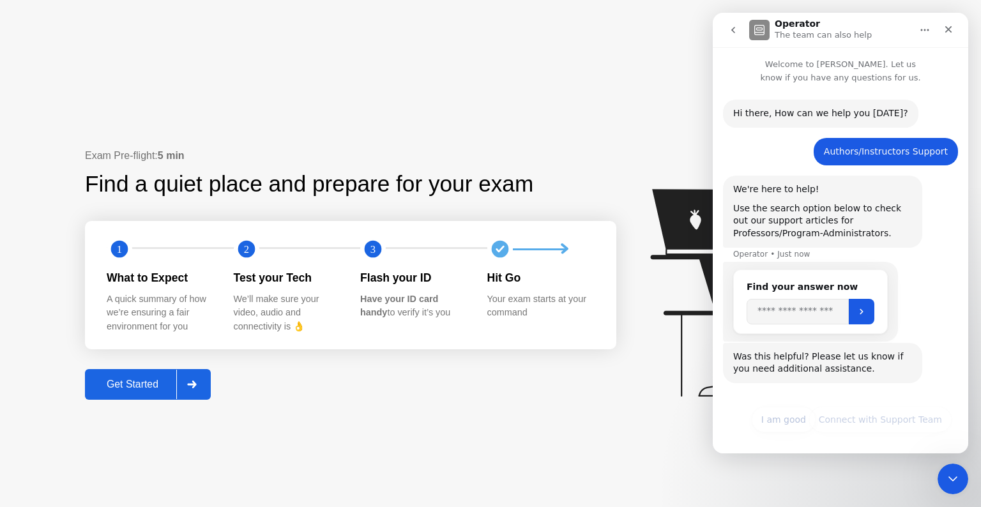
click at [779, 282] on h2 "Find your answer now" at bounding box center [811, 286] width 128 height 13
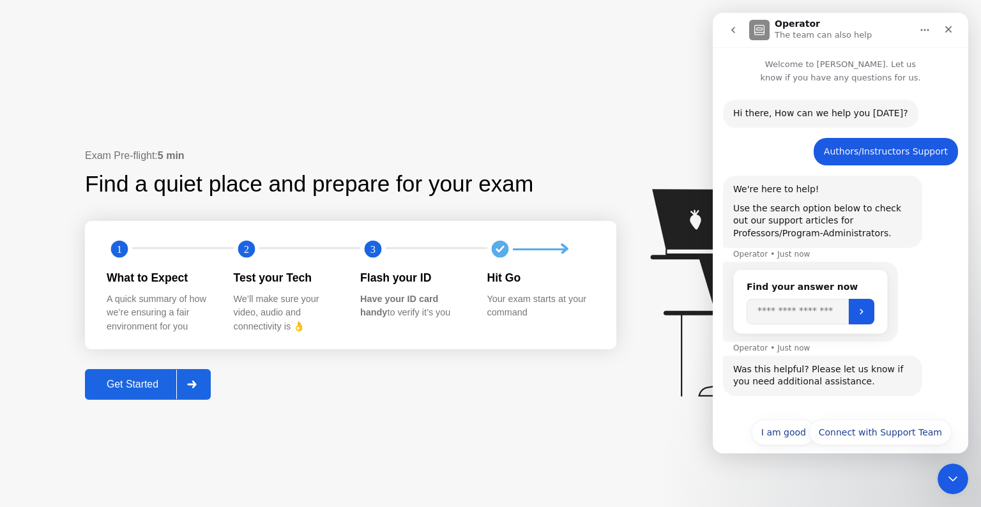
scroll to position [13, 0]
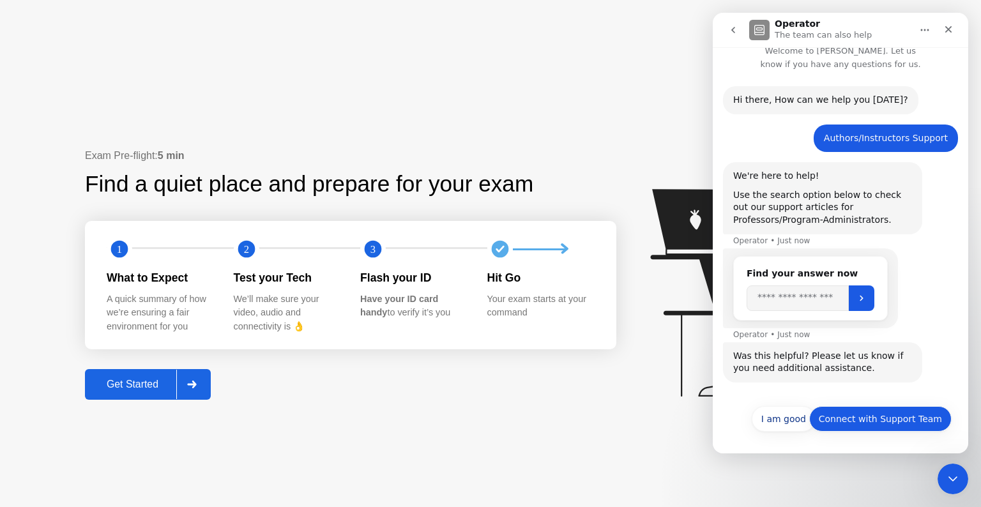
click at [851, 418] on button "Connect with Support Team" at bounding box center [880, 419] width 142 height 26
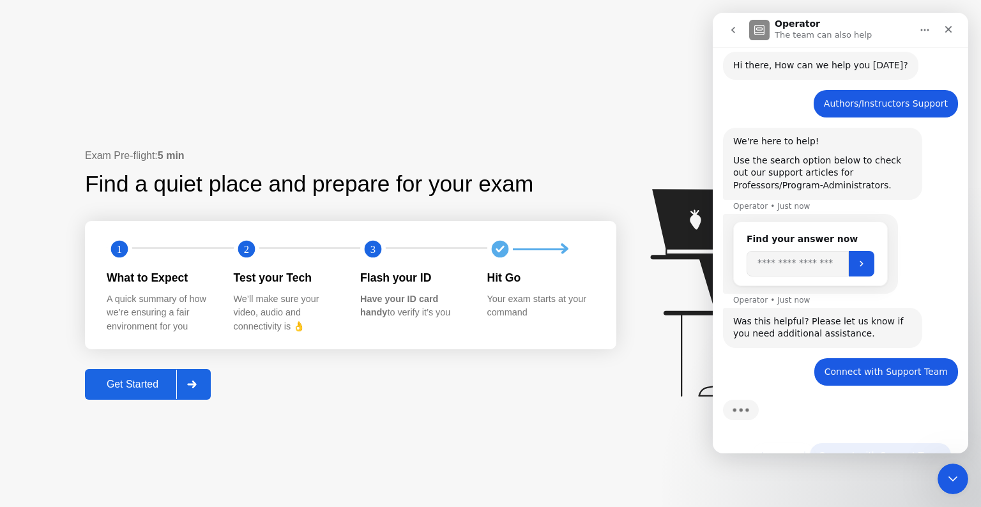
scroll to position [48, 0]
click at [785, 410] on div "Typing" at bounding box center [840, 417] width 235 height 49
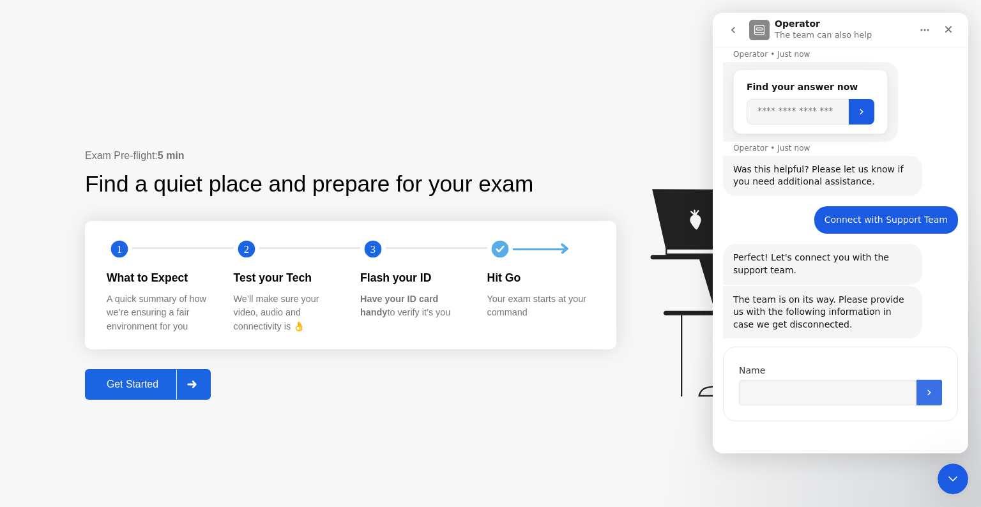
scroll to position [199, 0]
click at [762, 397] on input "Name" at bounding box center [828, 392] width 178 height 26
click at [951, 26] on icon "Close" at bounding box center [948, 29] width 10 height 10
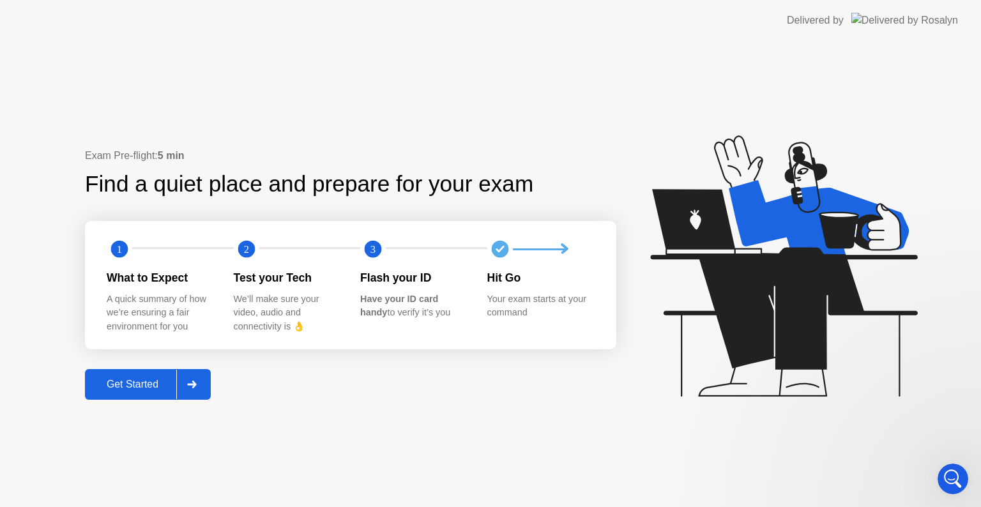
scroll to position [174, 0]
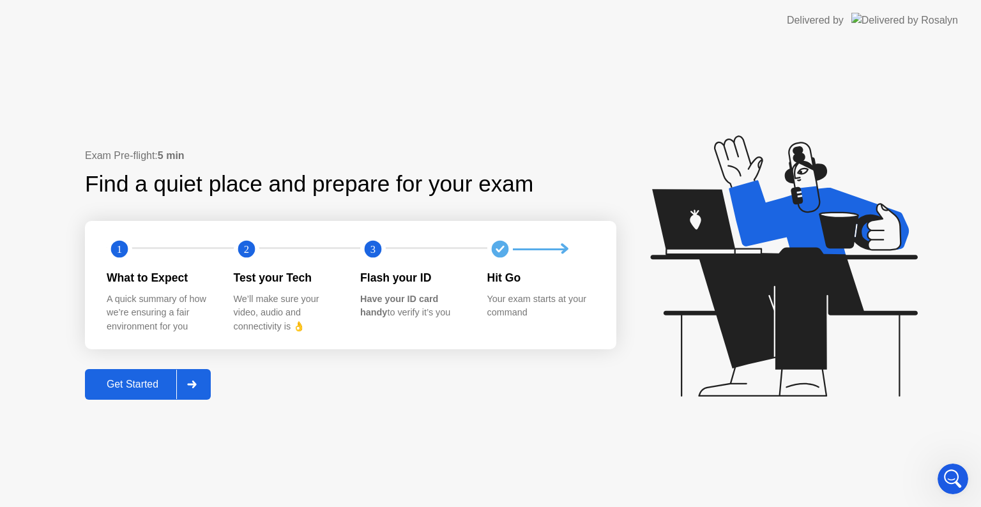
click at [953, 482] on icon "Open Intercom Messenger" at bounding box center [953, 479] width 21 height 21
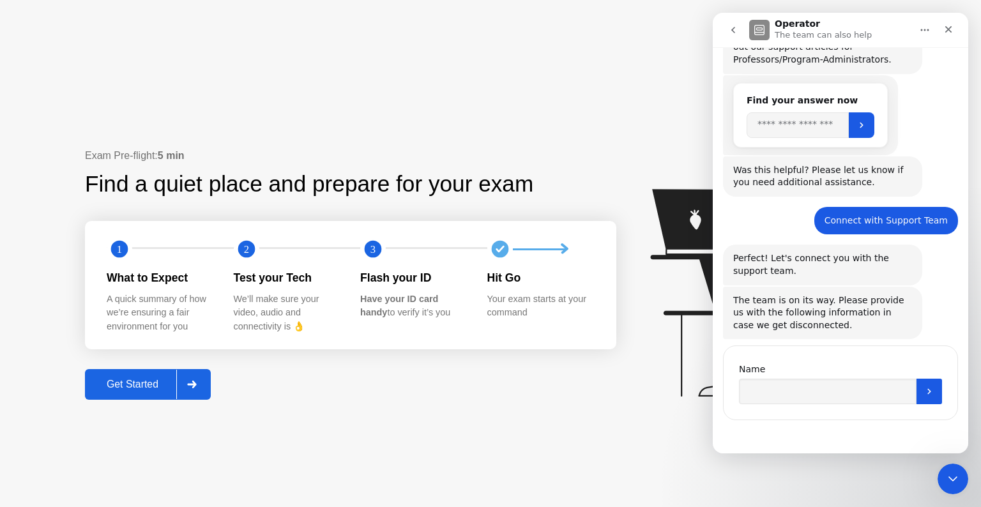
click at [602, 420] on div "Exam Pre-flight: 5 min Find a quiet place and prepare for your exam 1 2 3 What …" at bounding box center [490, 274] width 981 height 466
click at [134, 376] on button "Get Started" at bounding box center [148, 384] width 126 height 31
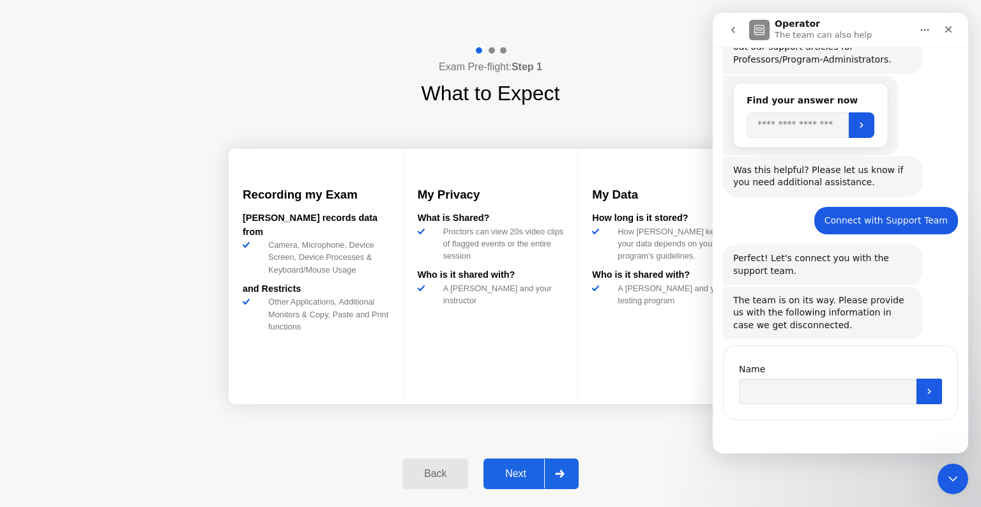
click at [521, 478] on div "Next" at bounding box center [515, 473] width 57 height 11
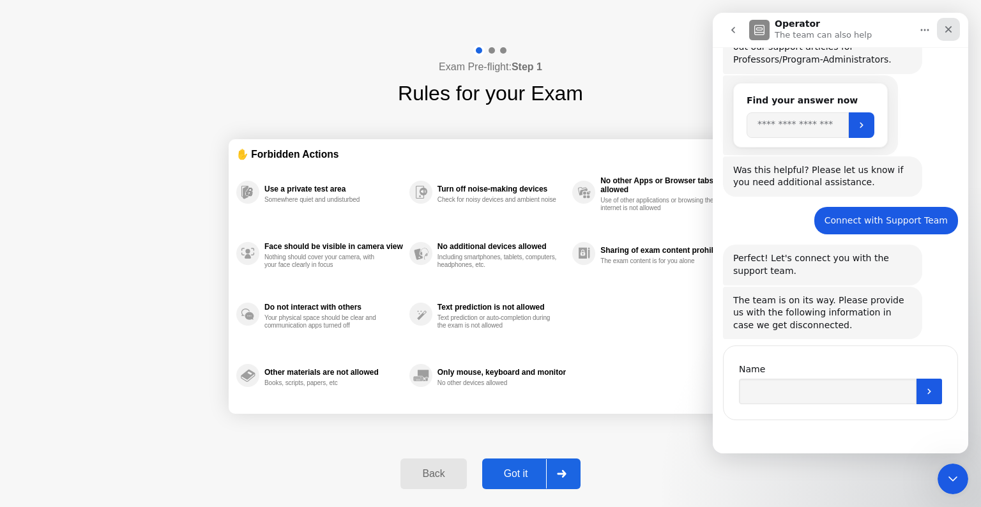
click at [954, 27] on div "Close" at bounding box center [948, 29] width 23 height 23
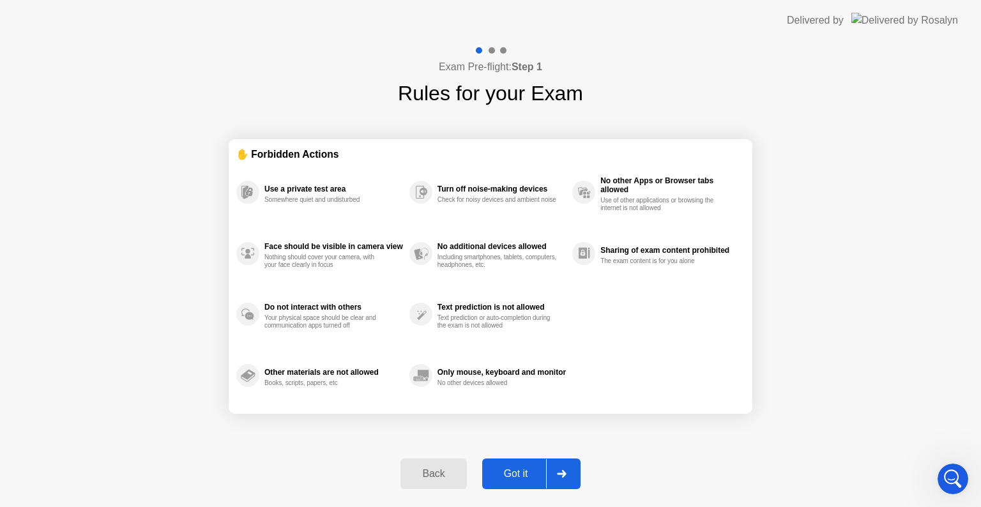
click at [504, 470] on div "Got it" at bounding box center [516, 473] width 60 height 11
select select "**********"
select select "*******"
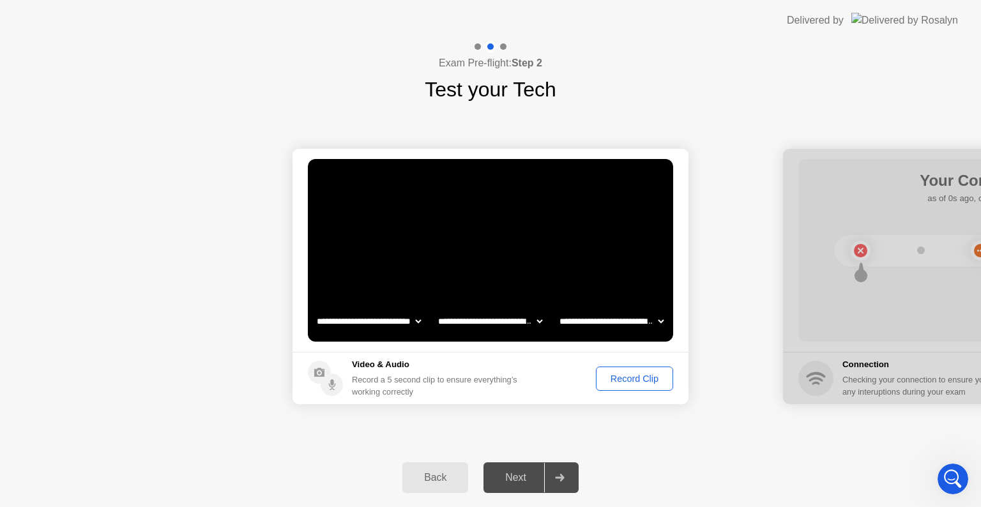
click at [646, 376] on div "Record Clip" at bounding box center [634, 379] width 68 height 10
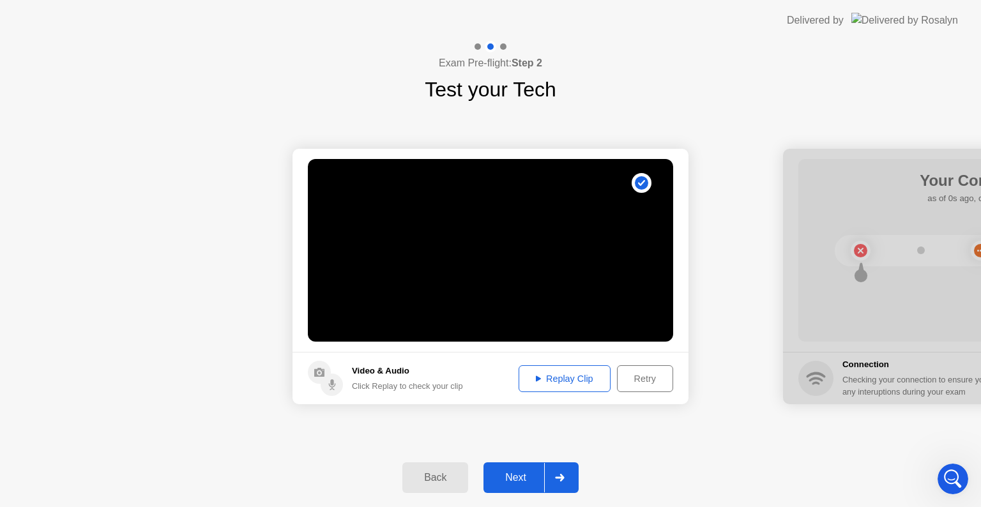
click at [519, 475] on div "Next" at bounding box center [515, 477] width 57 height 11
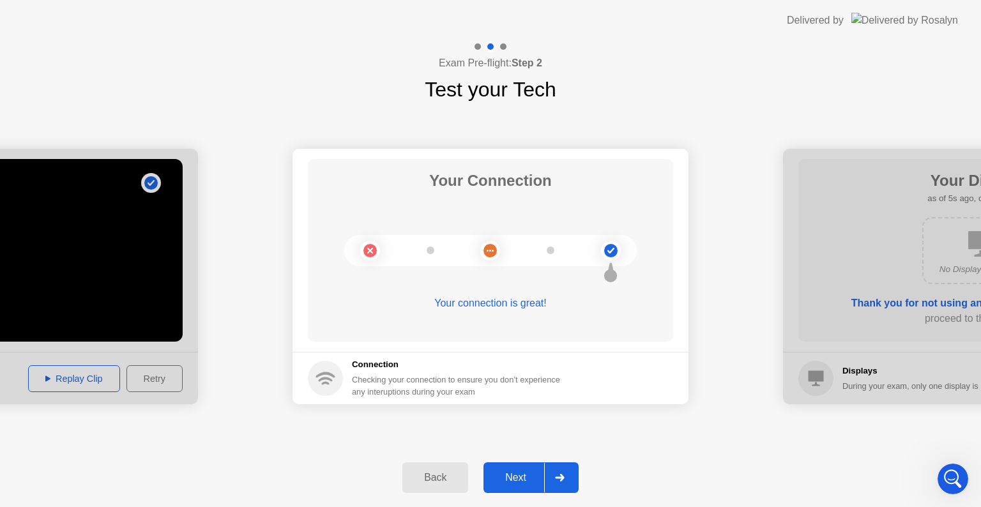
click at [517, 480] on div "Next" at bounding box center [515, 477] width 57 height 11
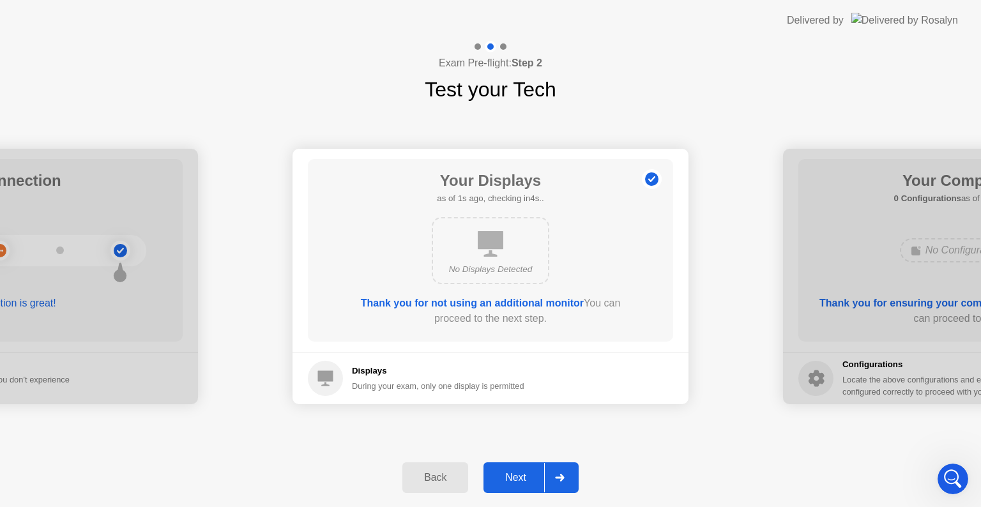
click at [517, 480] on div "Next" at bounding box center [515, 477] width 57 height 11
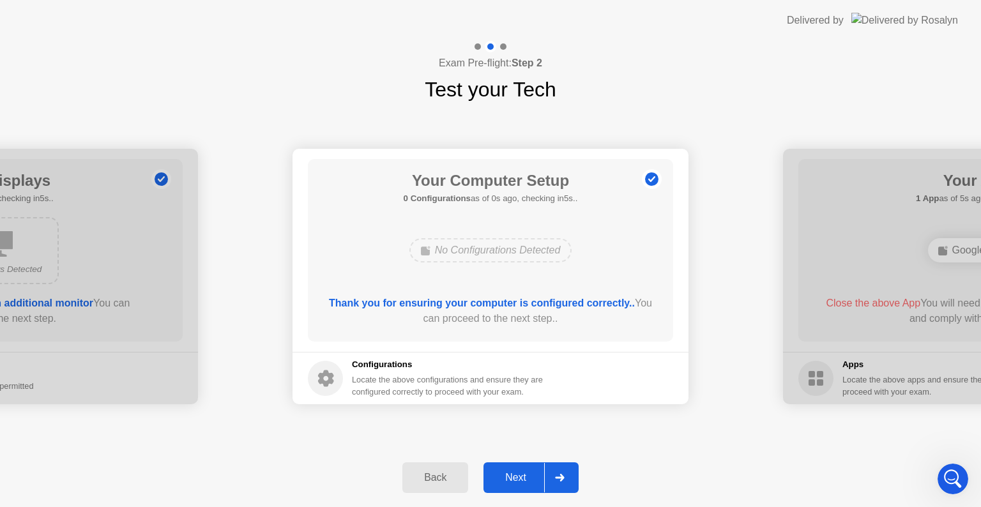
click at [517, 480] on div "Next" at bounding box center [515, 477] width 57 height 11
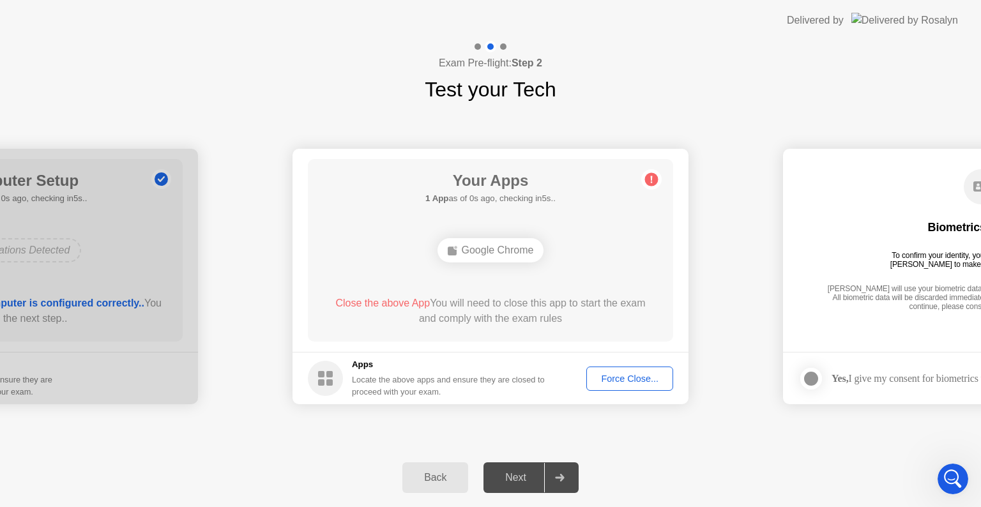
click at [611, 378] on div "Force Close..." at bounding box center [630, 379] width 78 height 10
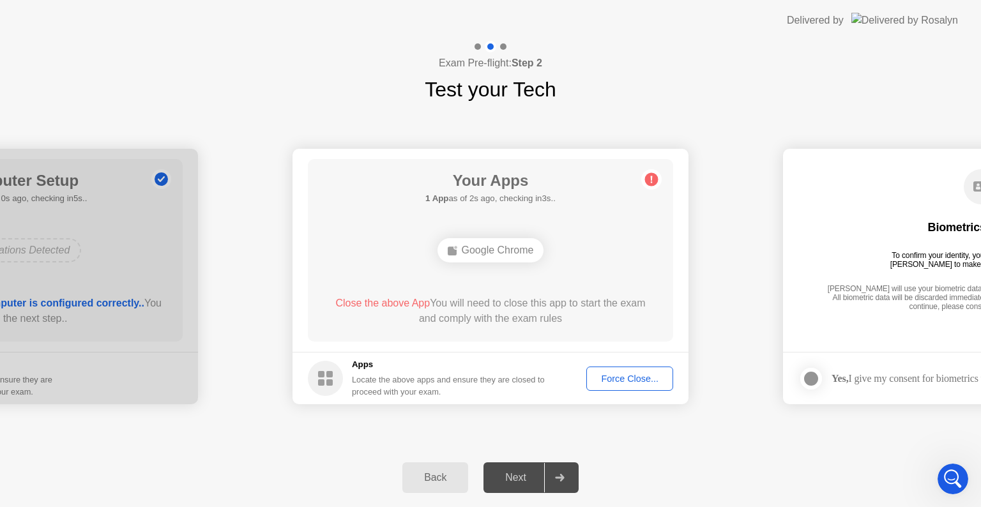
click at [609, 380] on div "Force Close..." at bounding box center [630, 379] width 78 height 10
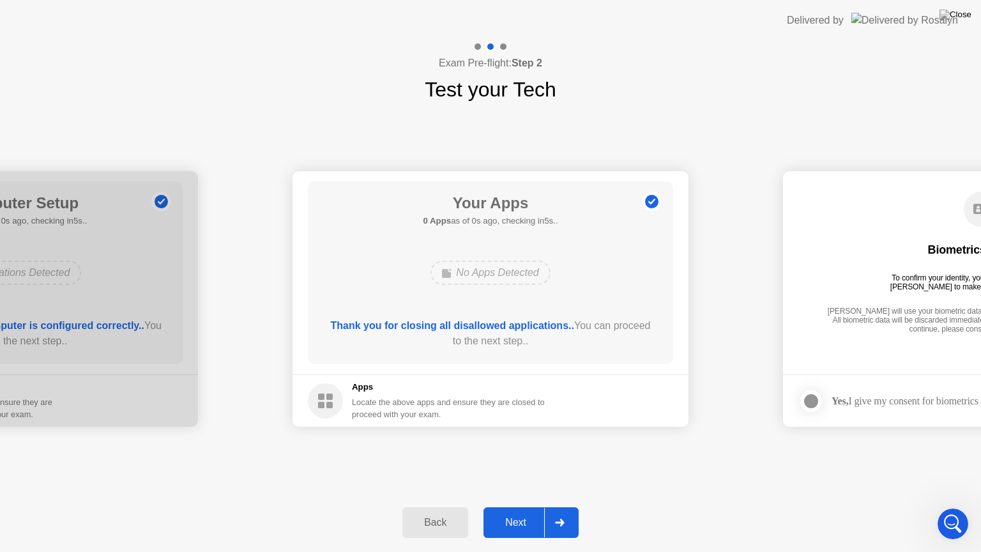
scroll to position [165, 0]
click at [519, 507] on div "Next" at bounding box center [515, 522] width 57 height 11
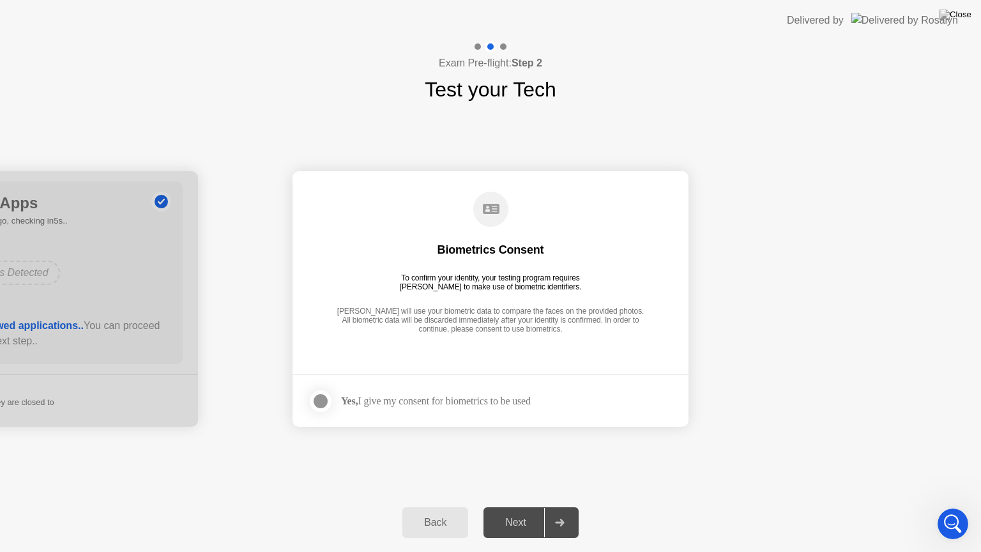
click at [522, 507] on div "Next" at bounding box center [515, 522] width 57 height 11
click at [327, 401] on div at bounding box center [320, 400] width 15 height 15
click at [513, 507] on div "Next" at bounding box center [515, 522] width 57 height 11
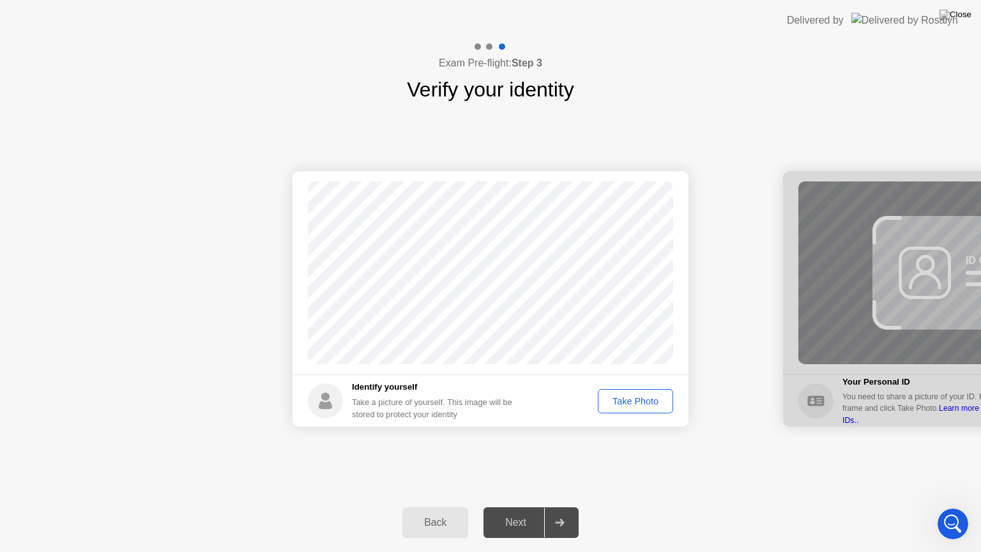
click at [624, 399] on div "Take Photo" at bounding box center [635, 401] width 66 height 10
click at [515, 507] on div "Next" at bounding box center [515, 522] width 57 height 11
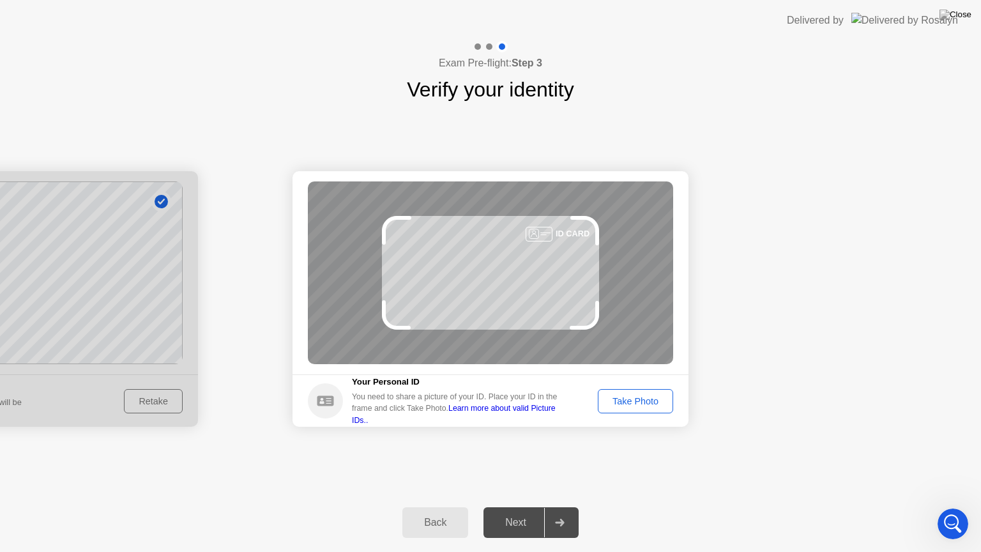
click at [622, 405] on div "Take Photo" at bounding box center [635, 401] width 66 height 10
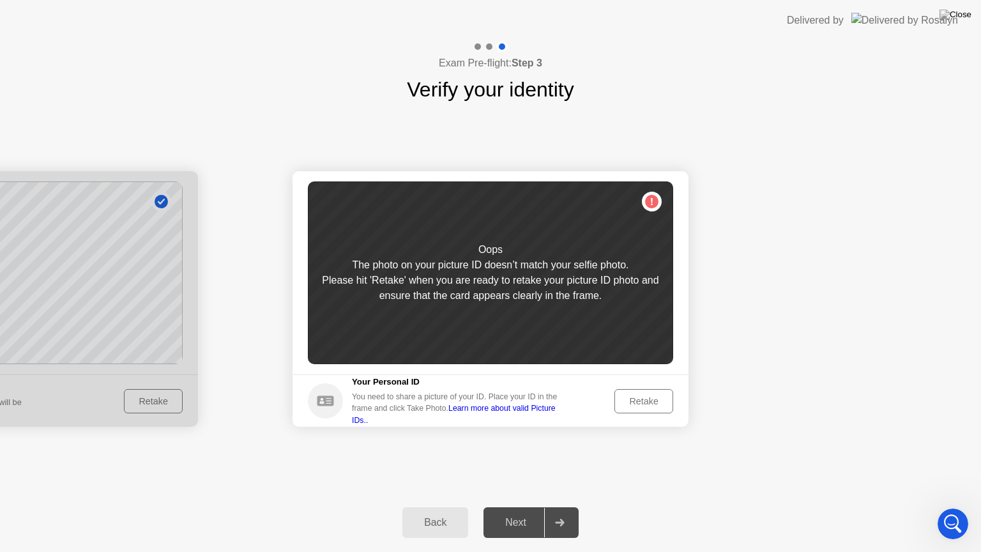
click at [643, 406] on div "Retake" at bounding box center [644, 401] width 50 height 10
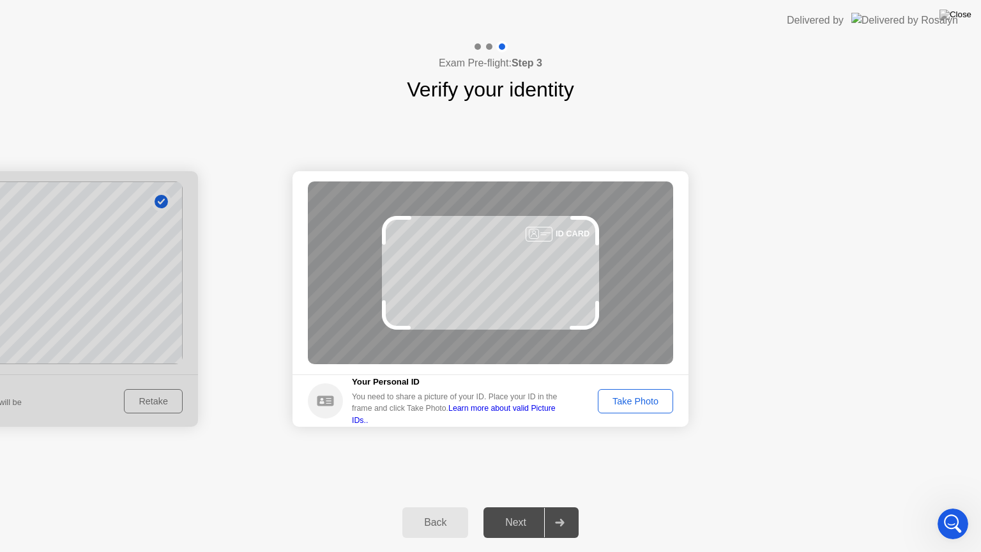
click at [630, 400] on div "Take Photo" at bounding box center [635, 401] width 66 height 10
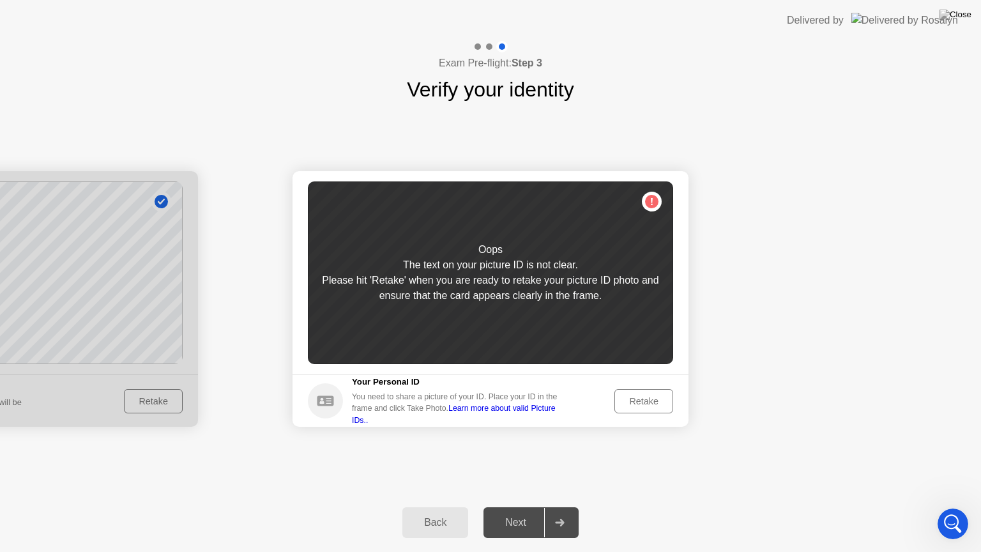
click at [648, 402] on div "Retake" at bounding box center [644, 401] width 50 height 10
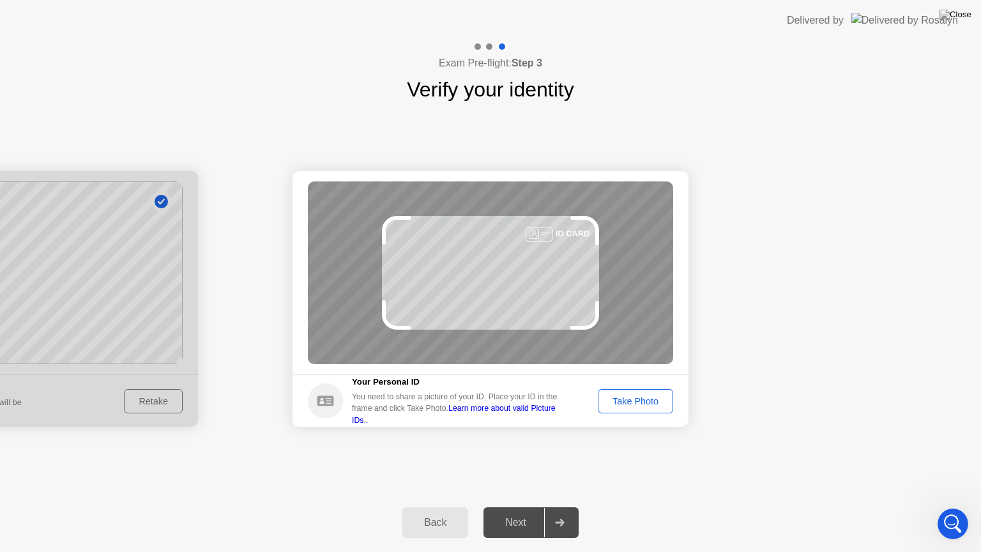
click at [624, 396] on div "Take Photo" at bounding box center [635, 401] width 66 height 10
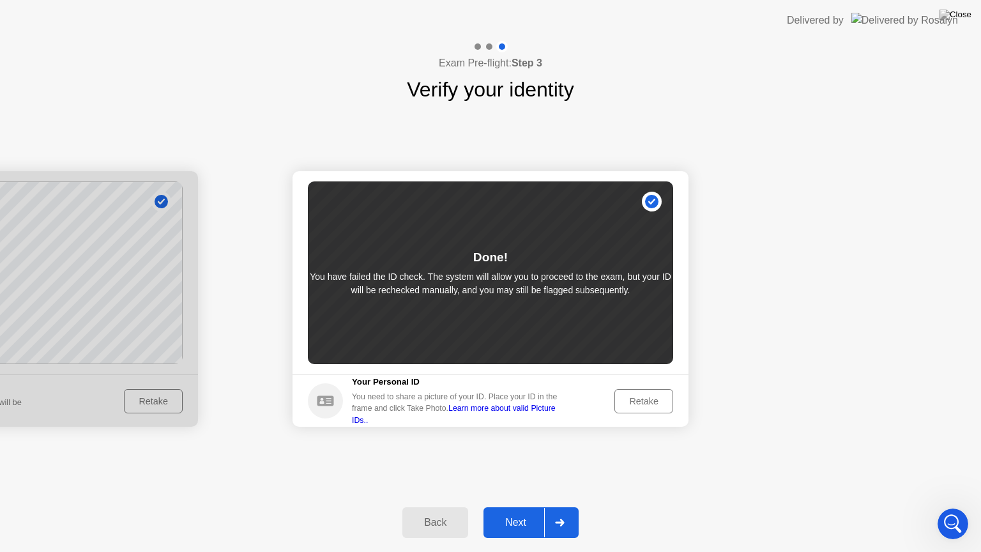
click at [516, 507] on div "Next" at bounding box center [515, 522] width 57 height 11
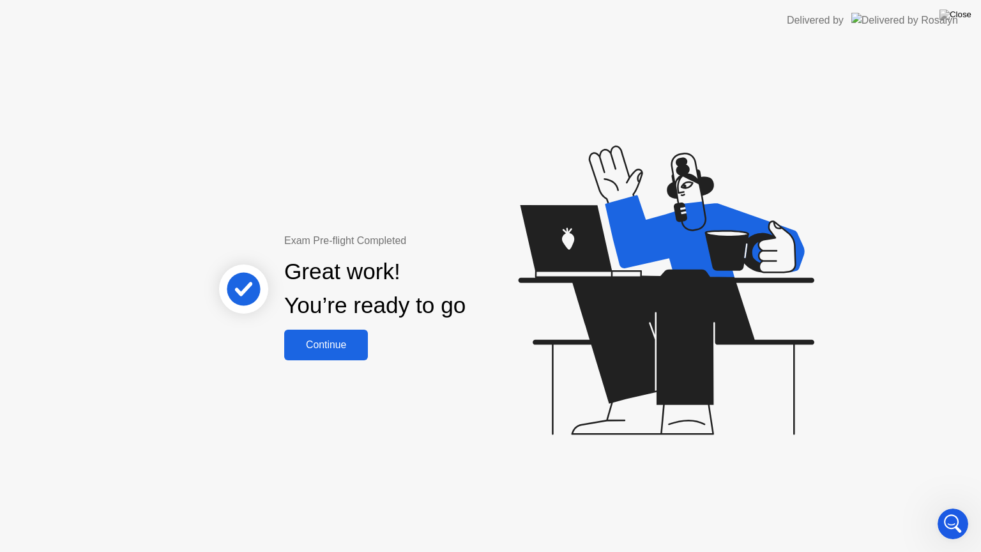
click at [322, 349] on div "Continue" at bounding box center [326, 344] width 76 height 11
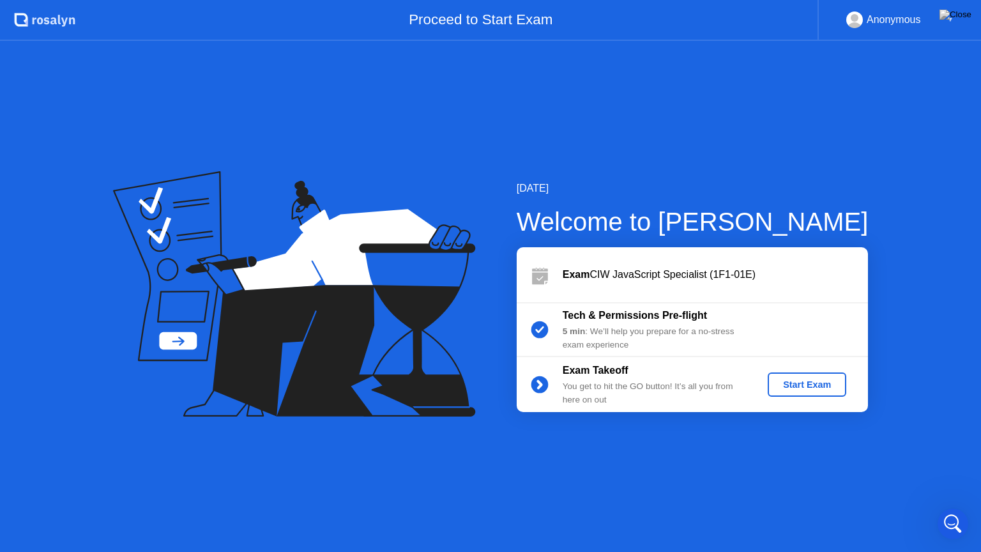
click at [811, 386] on div "Start Exam" at bounding box center [807, 384] width 68 height 10
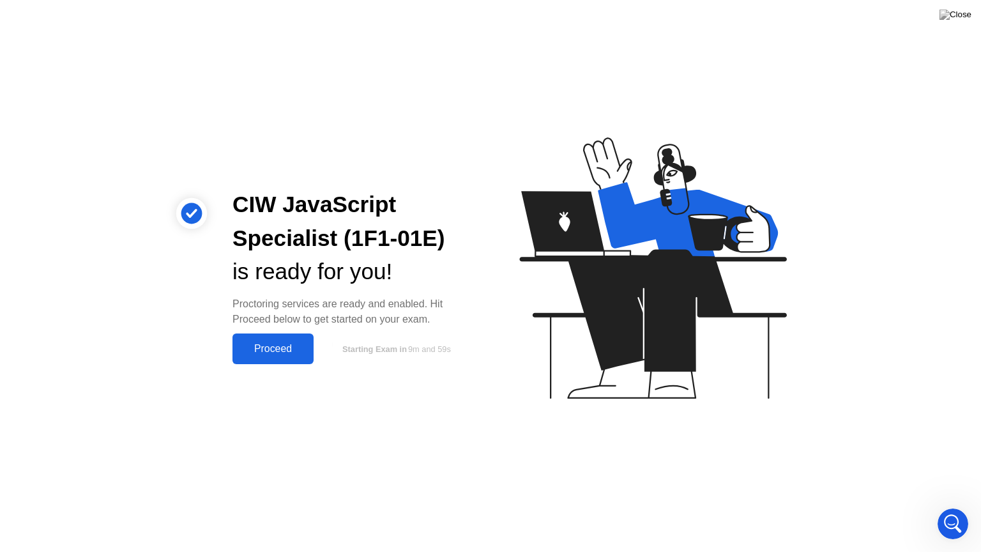
click at [266, 353] on div "Proceed" at bounding box center [272, 348] width 73 height 11
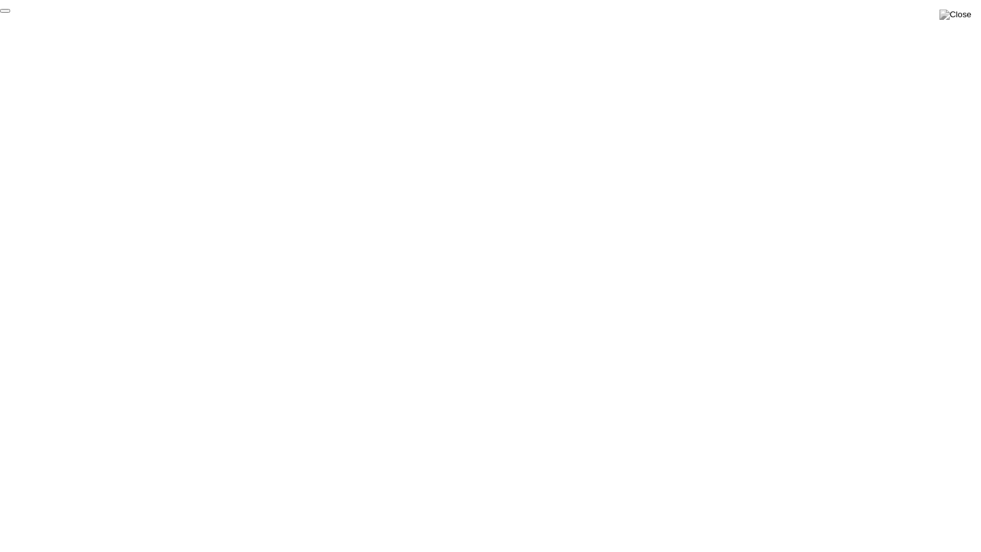
click div "End Proctoring Session"
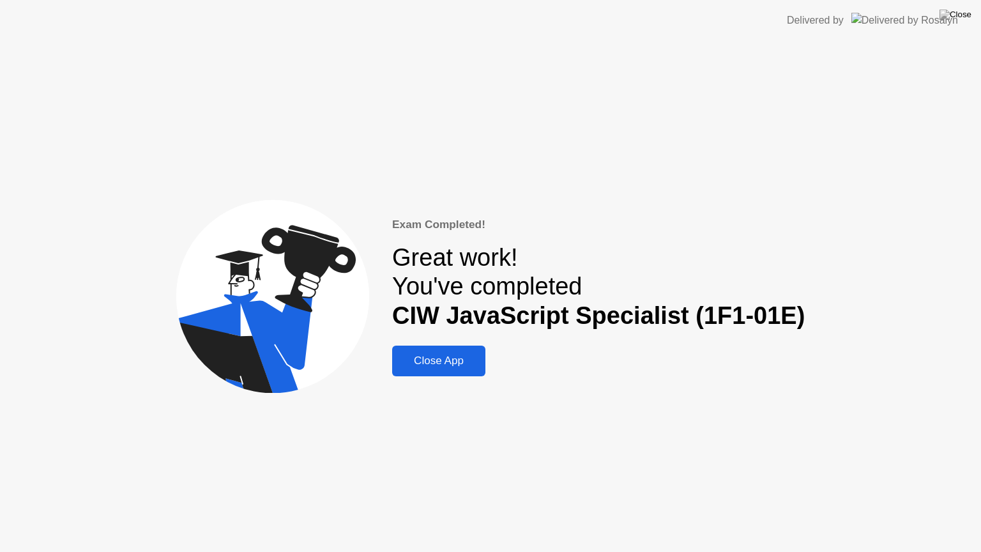
click at [452, 365] on div "Close App" at bounding box center [439, 361] width 86 height 13
